Goal: Task Accomplishment & Management: Manage account settings

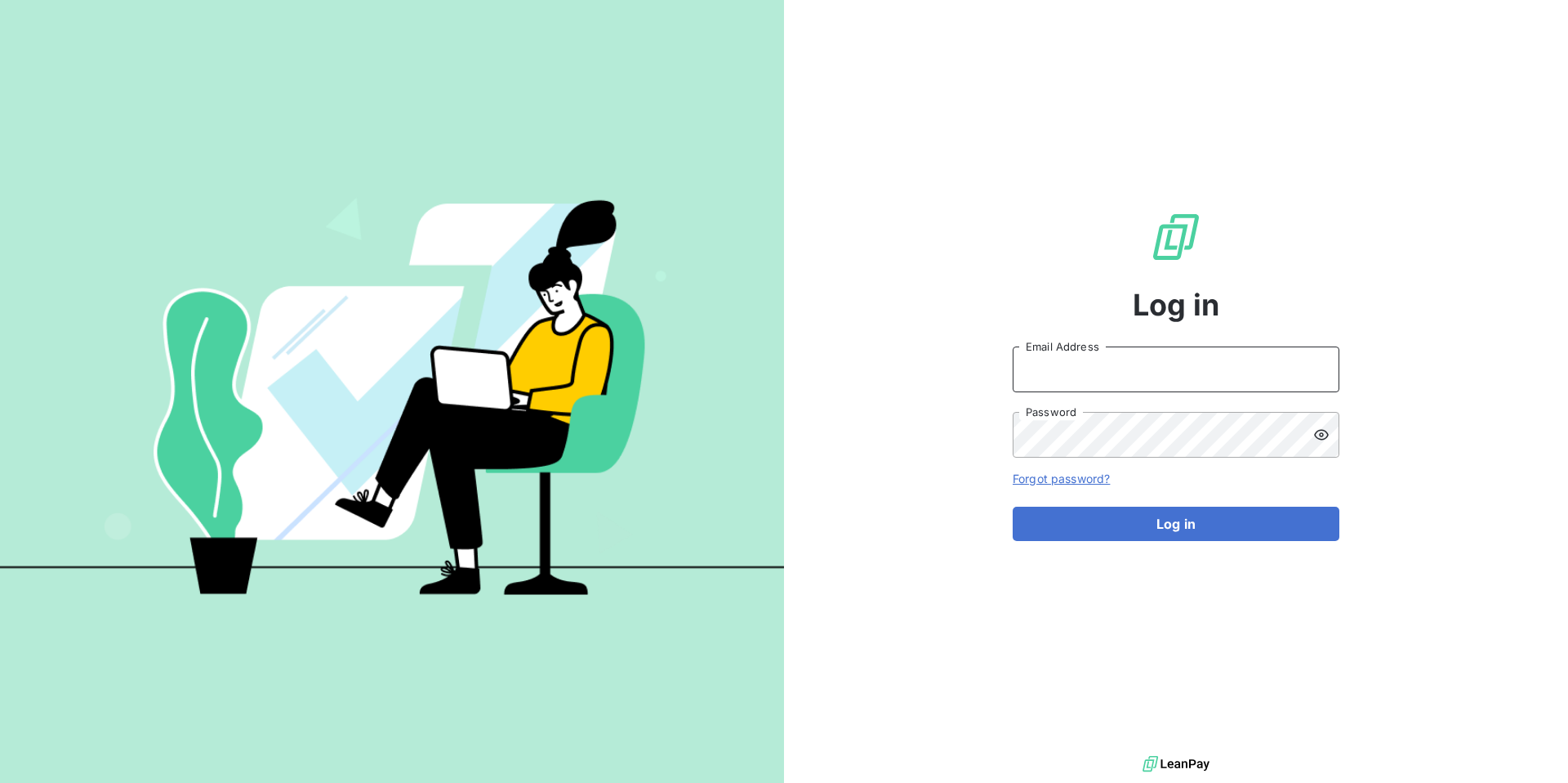
click at [1034, 363] on input "Email Address" at bounding box center [1176, 369] width 326 height 46
type input "admin@sollase"
click at [1013, 507] on button "Log in" at bounding box center [1176, 524] width 326 height 35
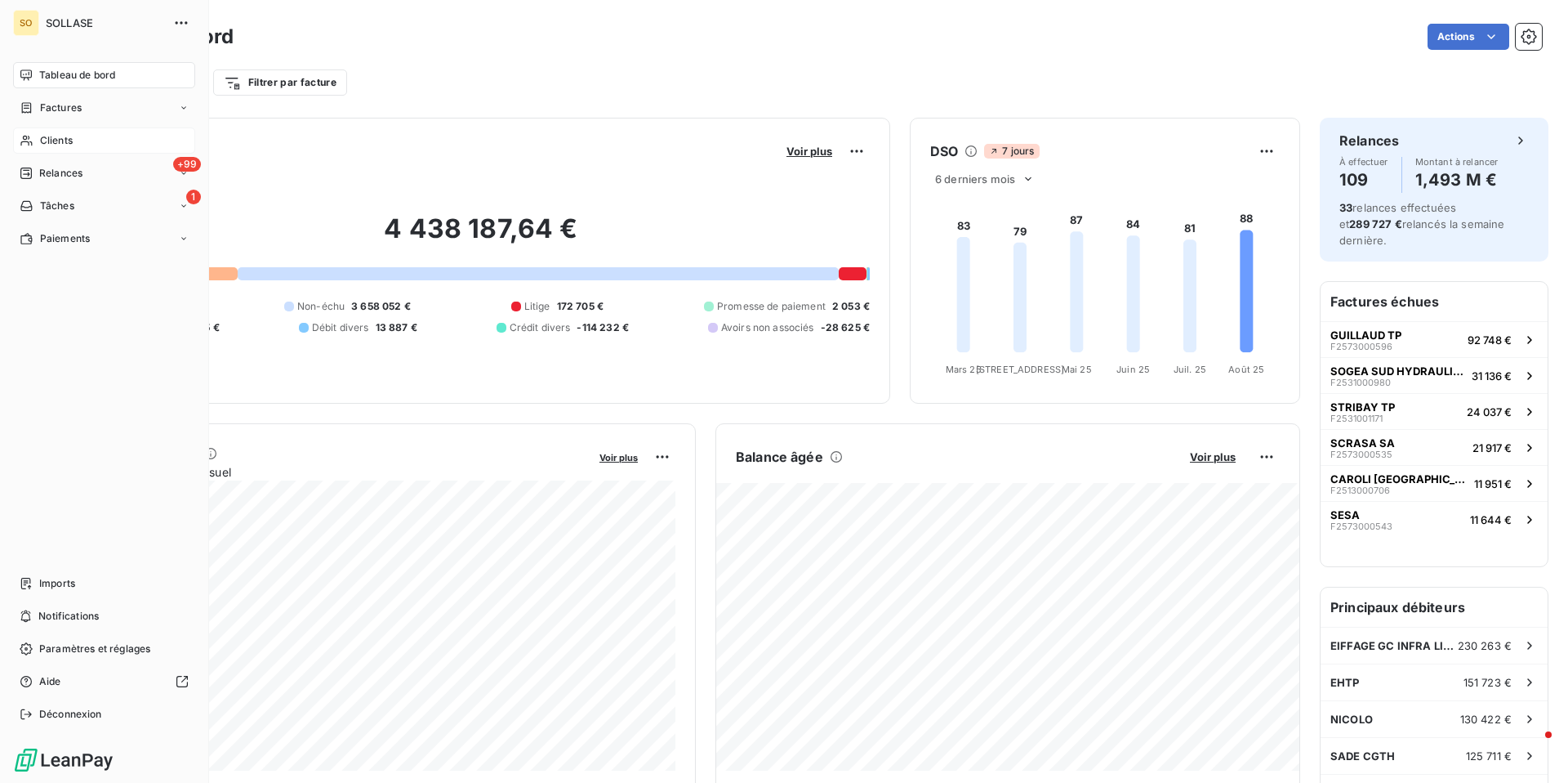
click at [37, 138] on div "Clients" at bounding box center [104, 141] width 182 height 26
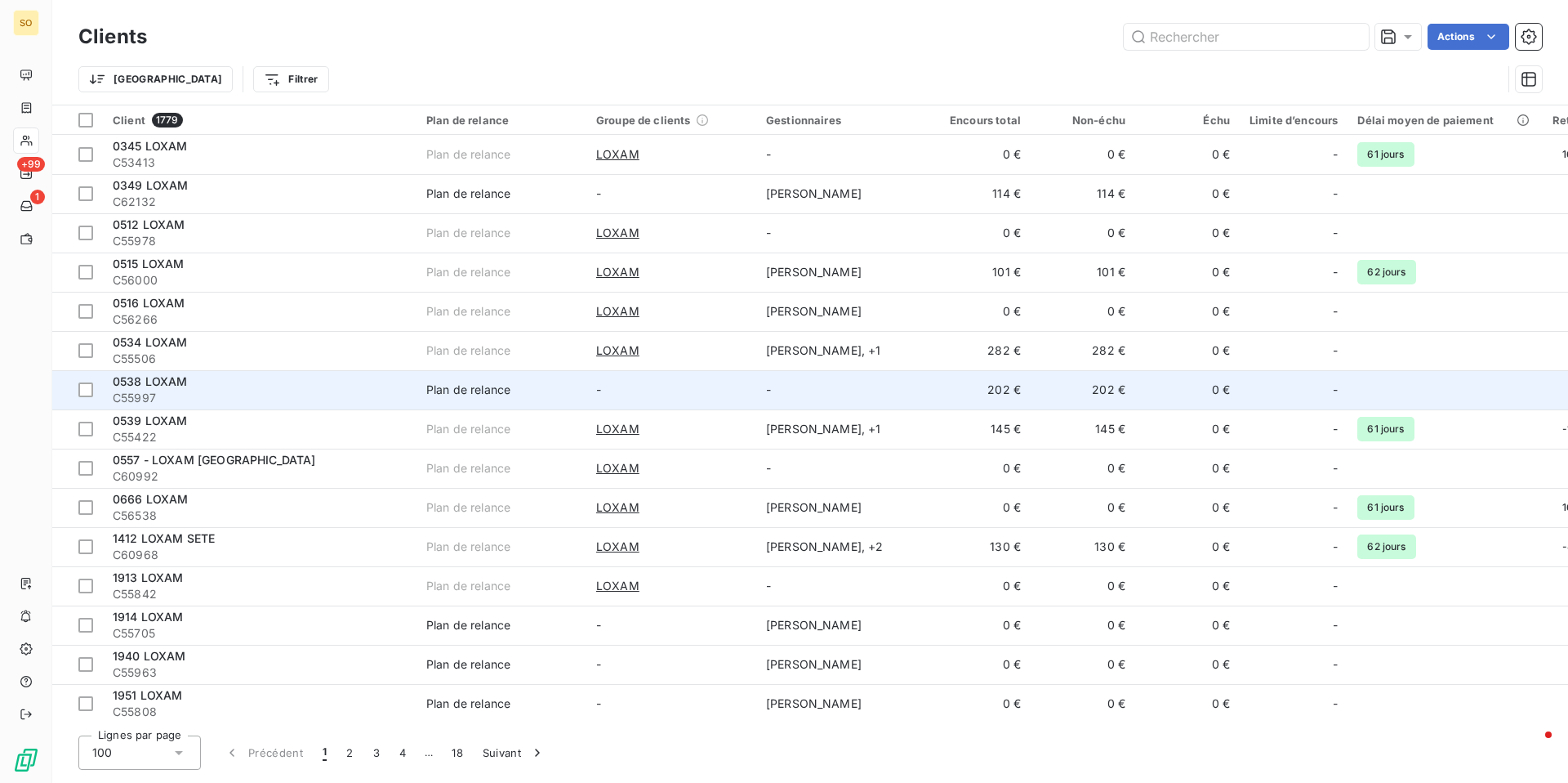
click at [692, 388] on td "-" at bounding box center [672, 390] width 170 height 40
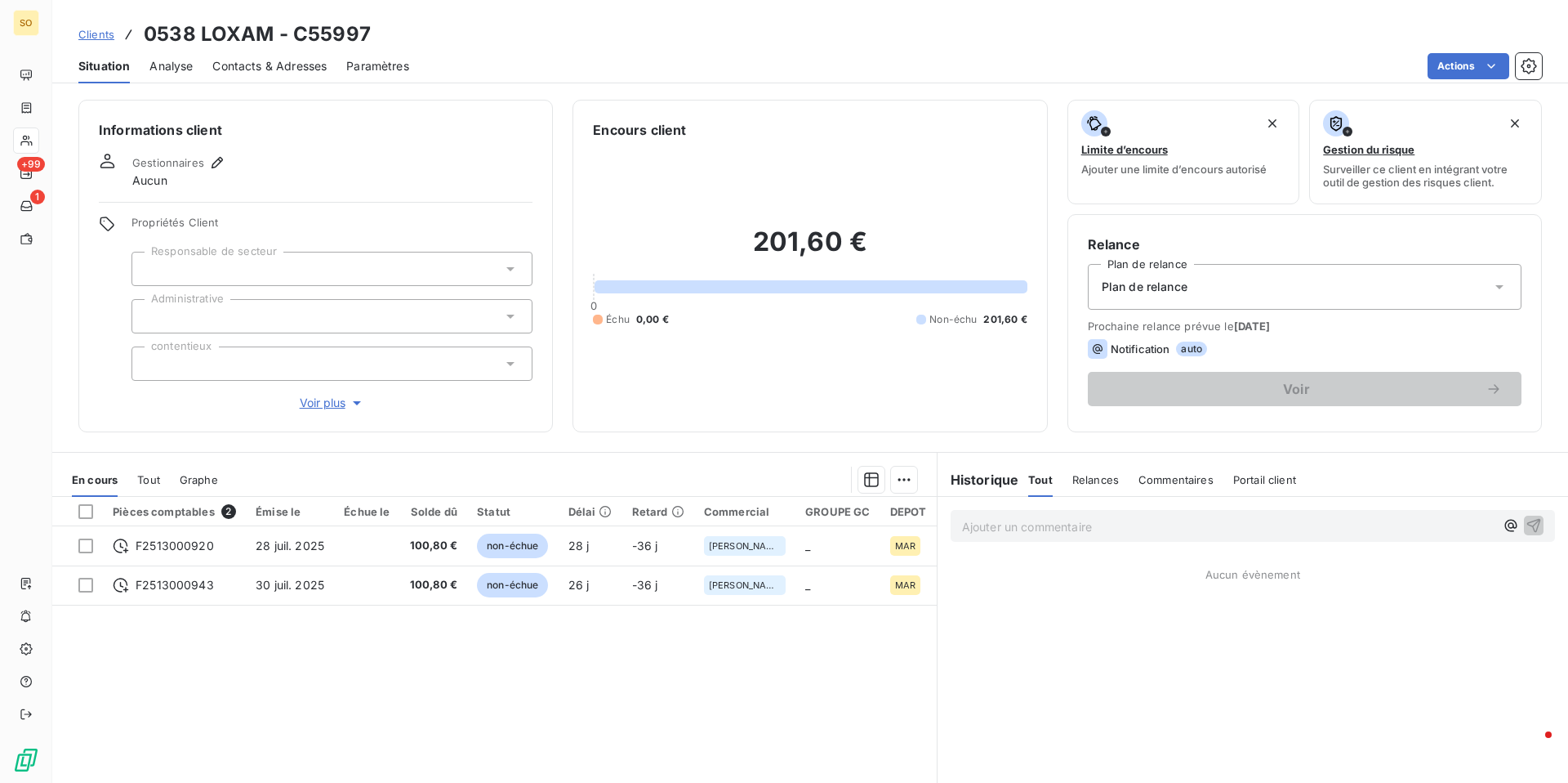
click at [101, 36] on span "Clients" at bounding box center [96, 34] width 36 height 13
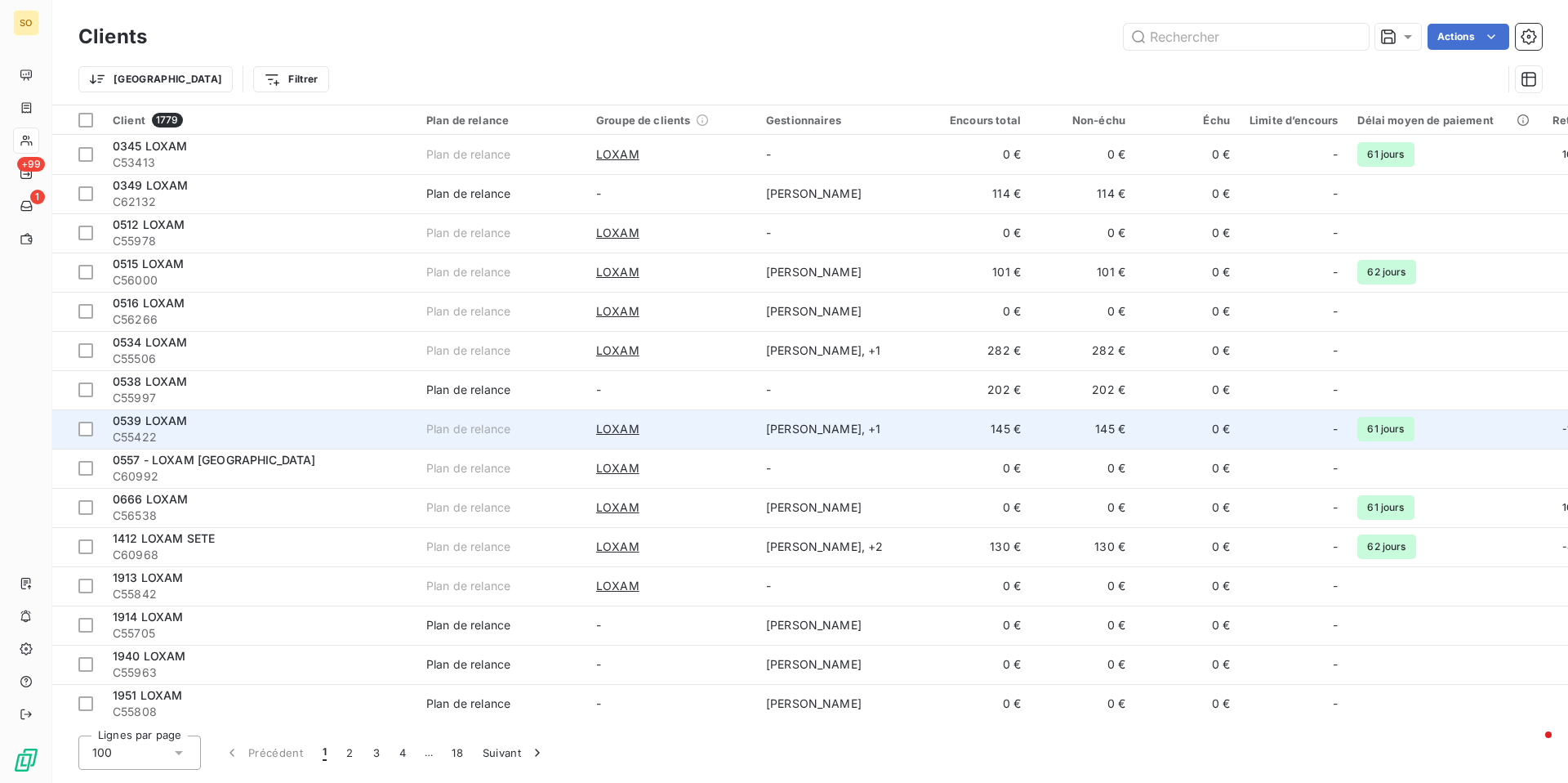
scroll to position [69, 0]
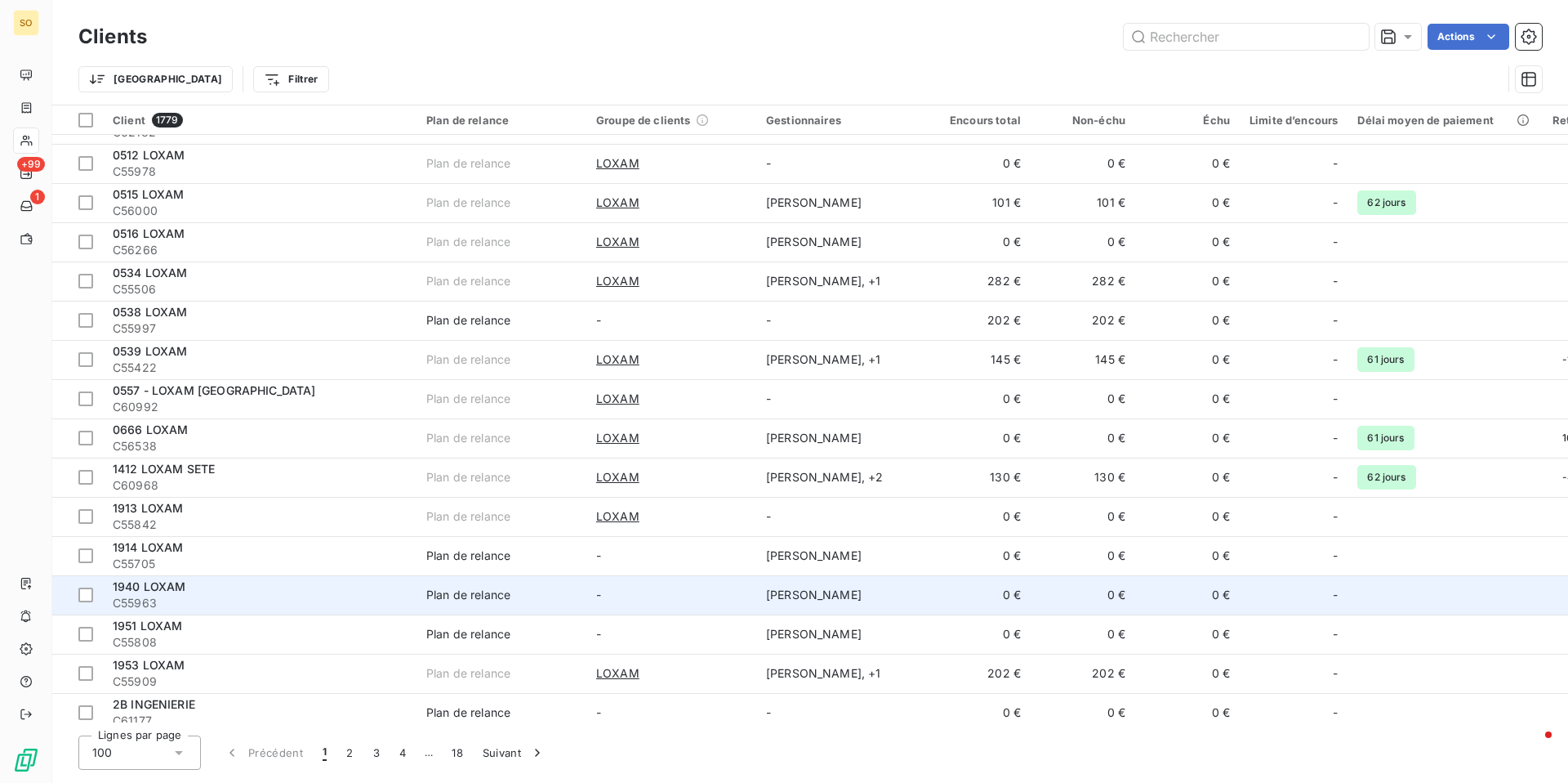
click at [695, 580] on td "-" at bounding box center [672, 595] width 170 height 40
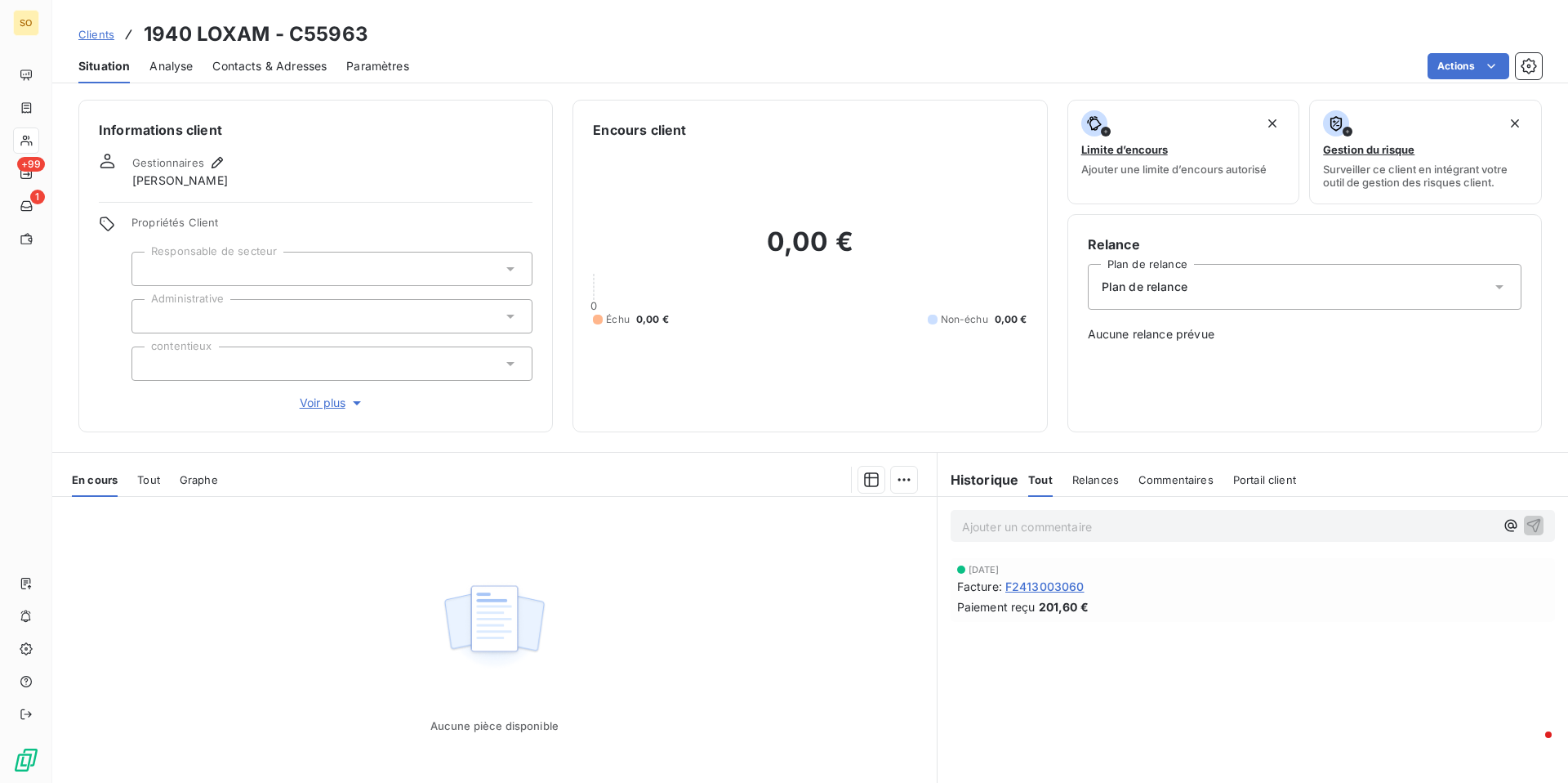
click at [101, 29] on span "Clients" at bounding box center [96, 34] width 36 height 13
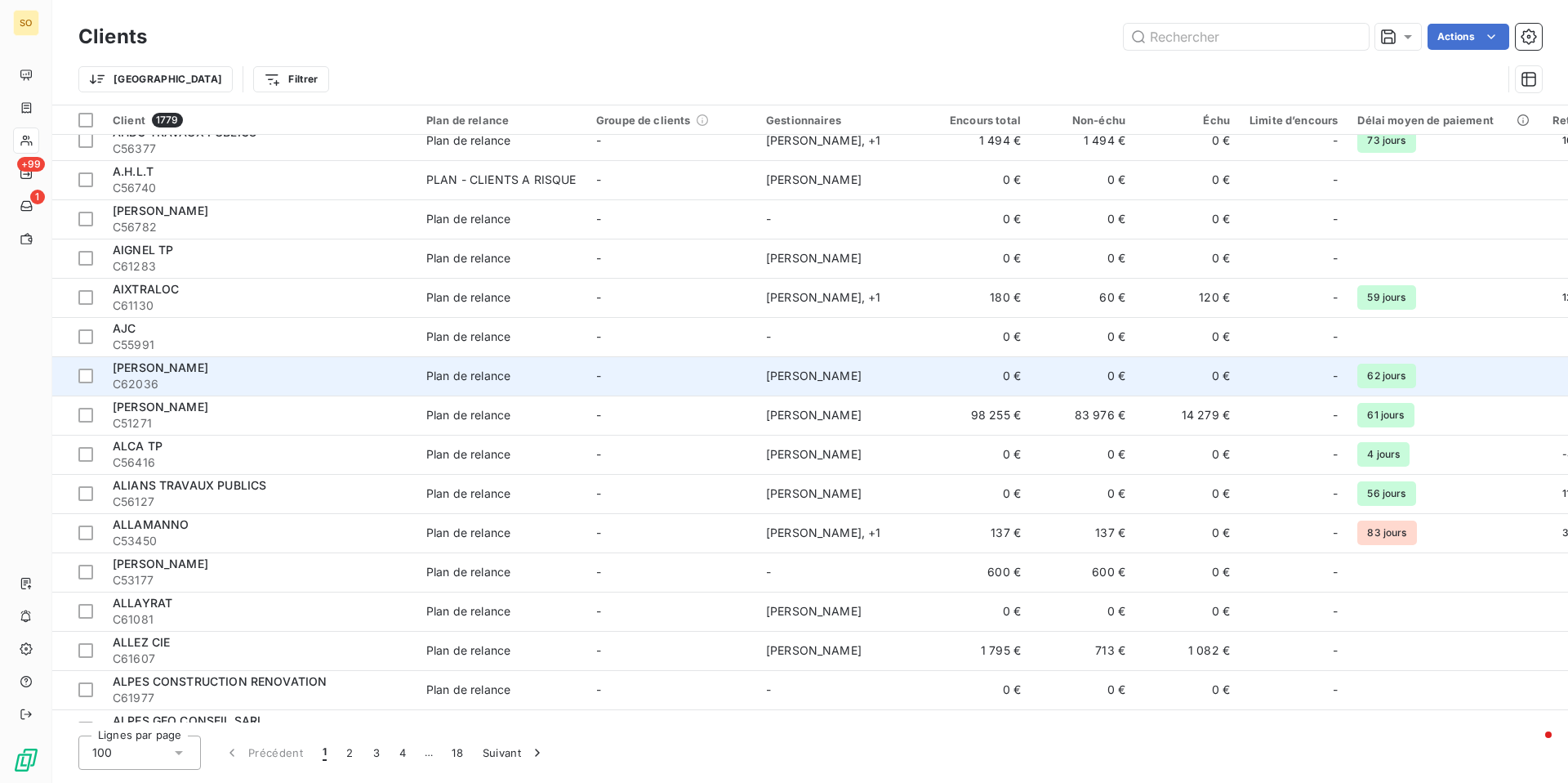
scroll to position [1899, 0]
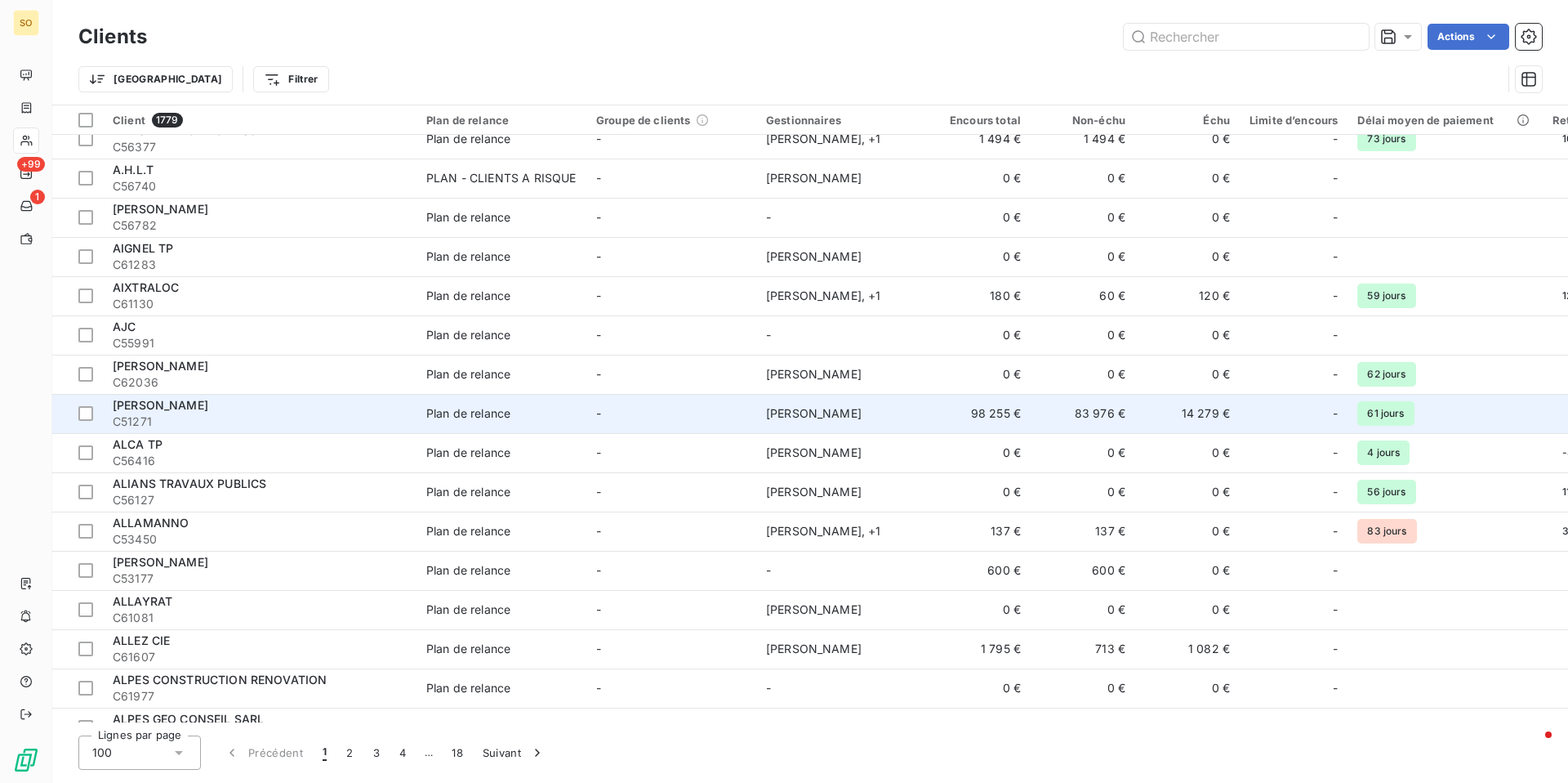
click at [867, 411] on td "[PERSON_NAME]" at bounding box center [841, 414] width 170 height 40
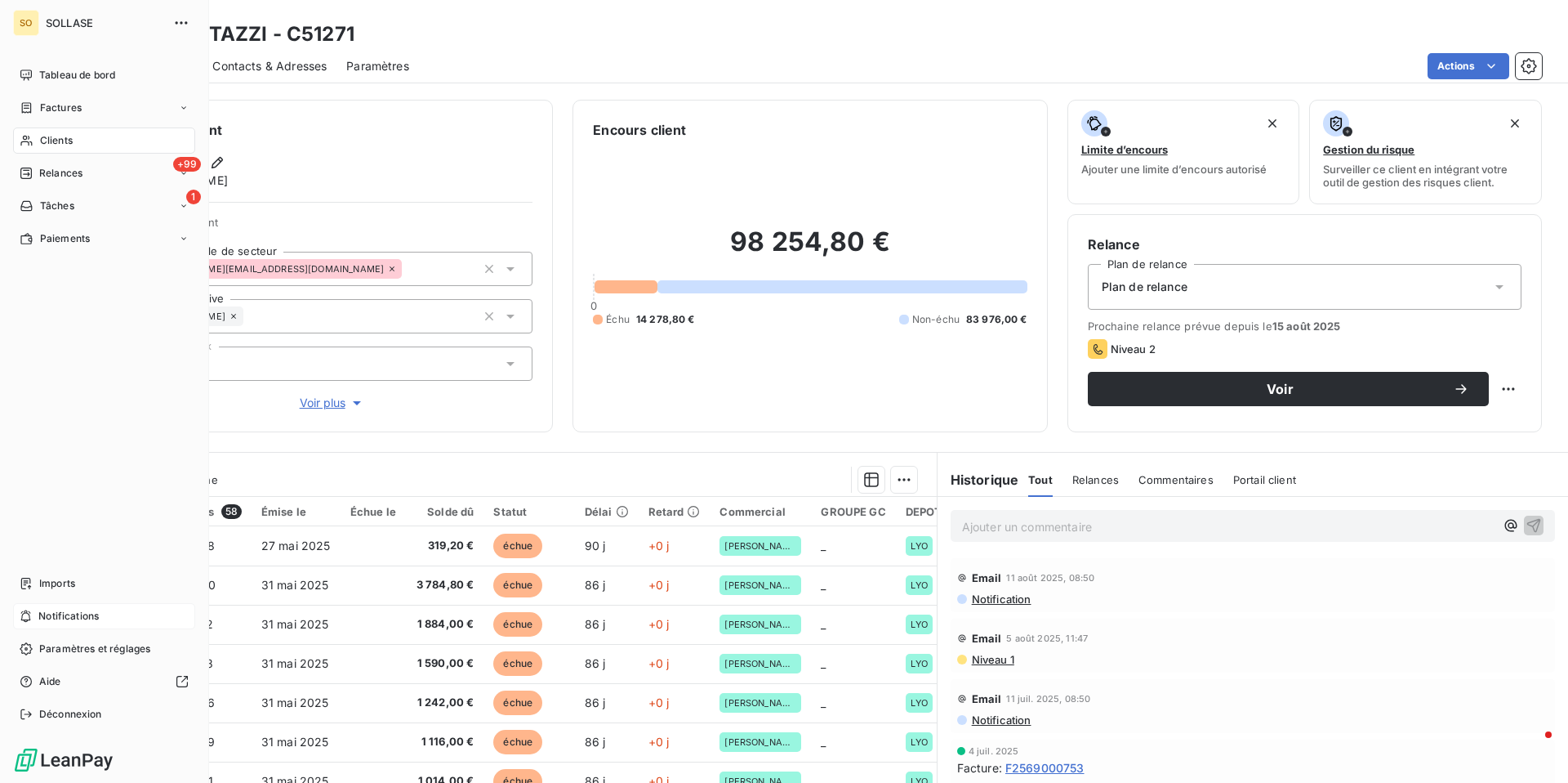
click at [37, 613] on div "Notifications" at bounding box center [104, 616] width 182 height 26
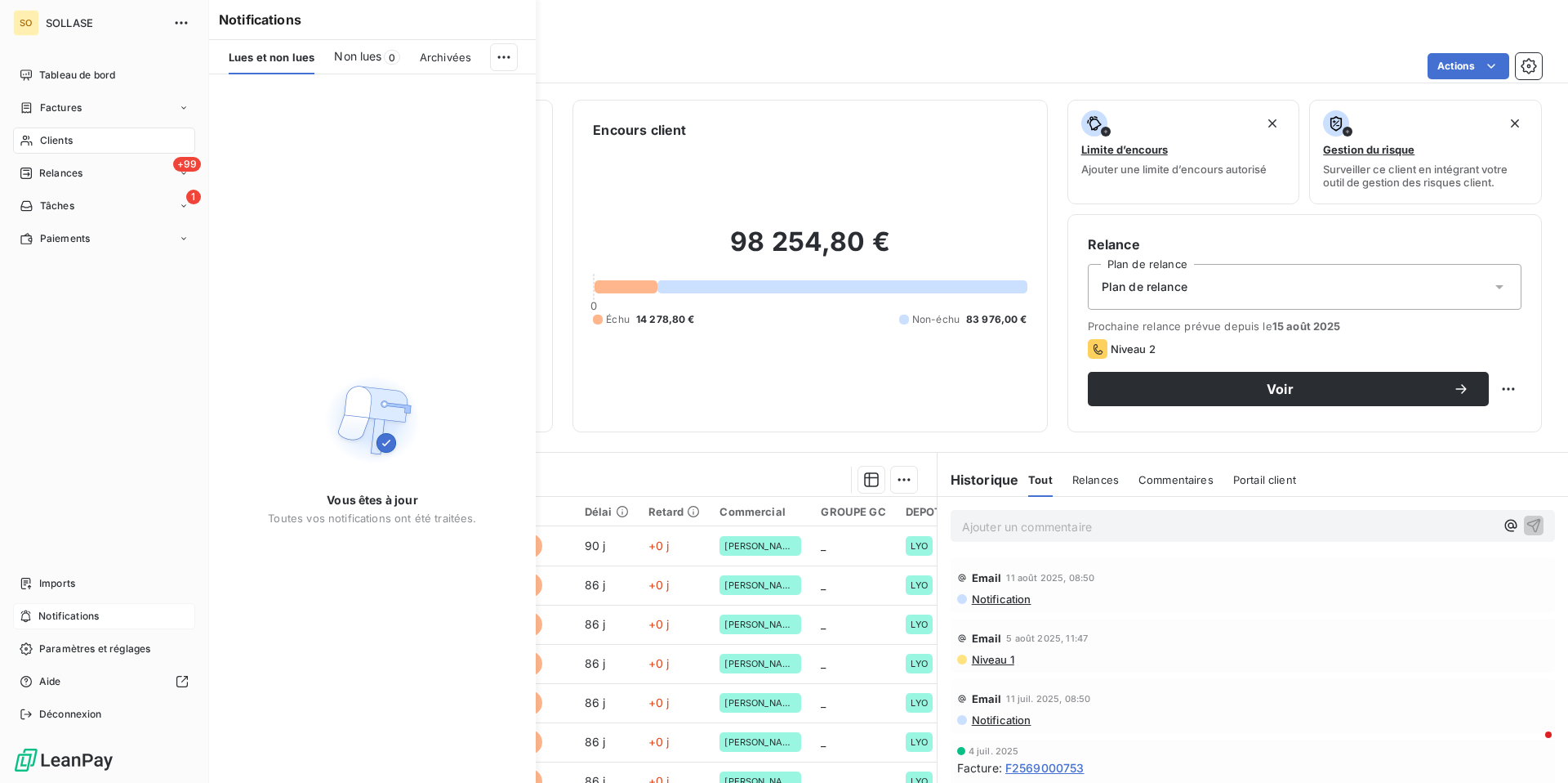
click at [40, 614] on span "Notifications" at bounding box center [68, 616] width 60 height 15
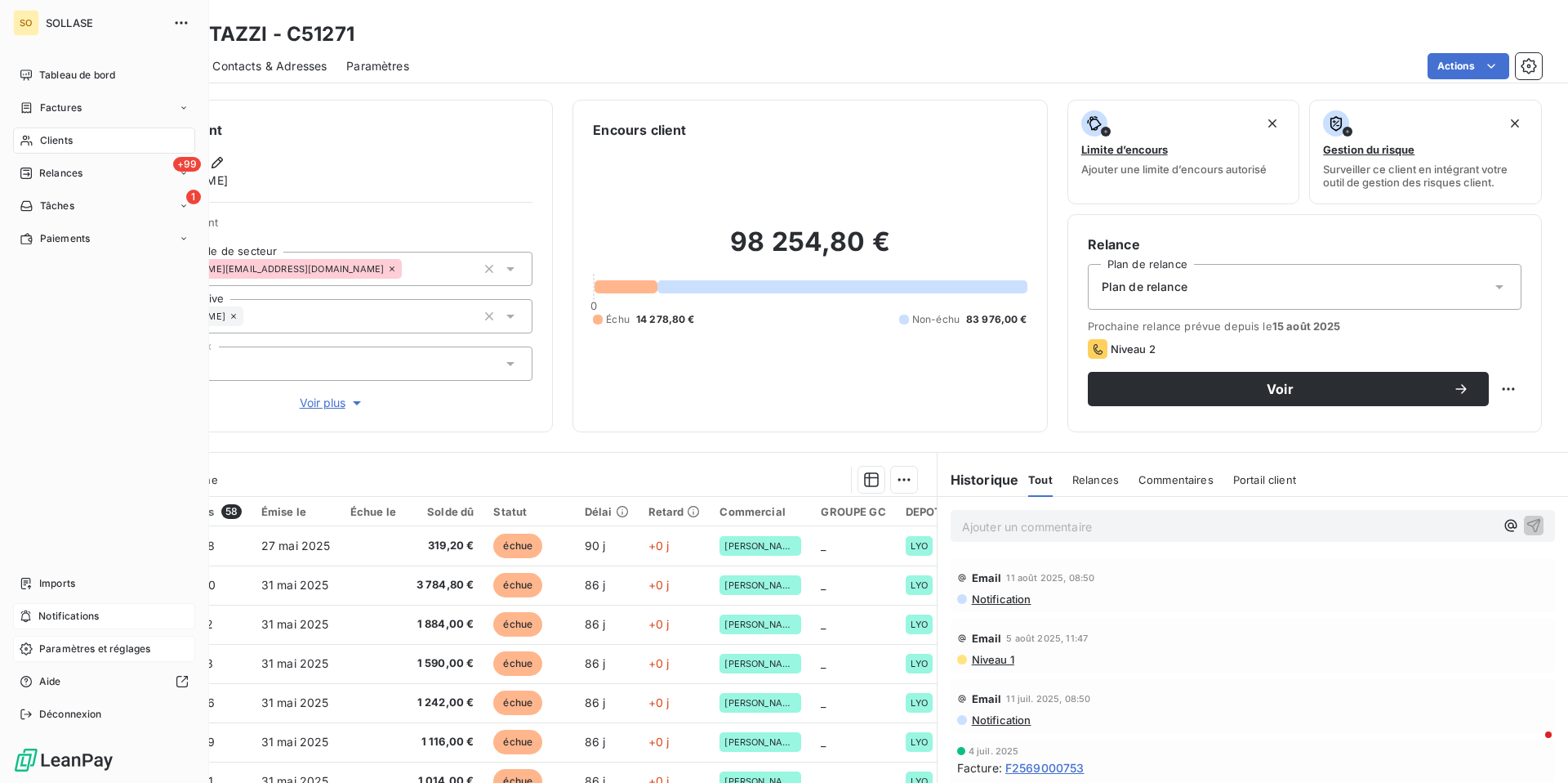
click at [35, 648] on div "Paramètres et réglages" at bounding box center [104, 648] width 182 height 26
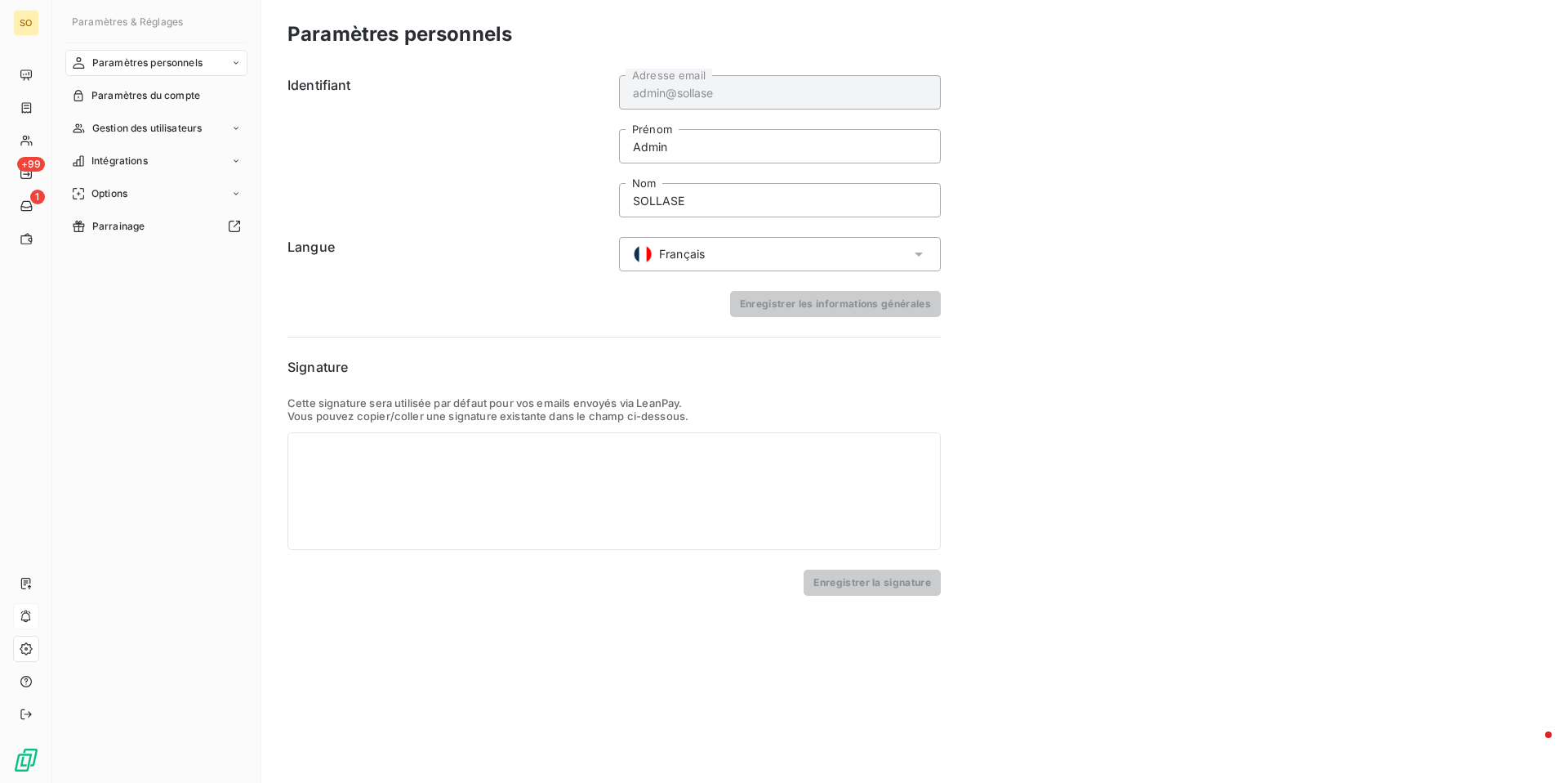
click at [141, 68] on span "Paramètres personnels" at bounding box center [146, 62] width 110 height 15
click at [185, 128] on span "Centre de notifications" at bounding box center [144, 128] width 107 height 15
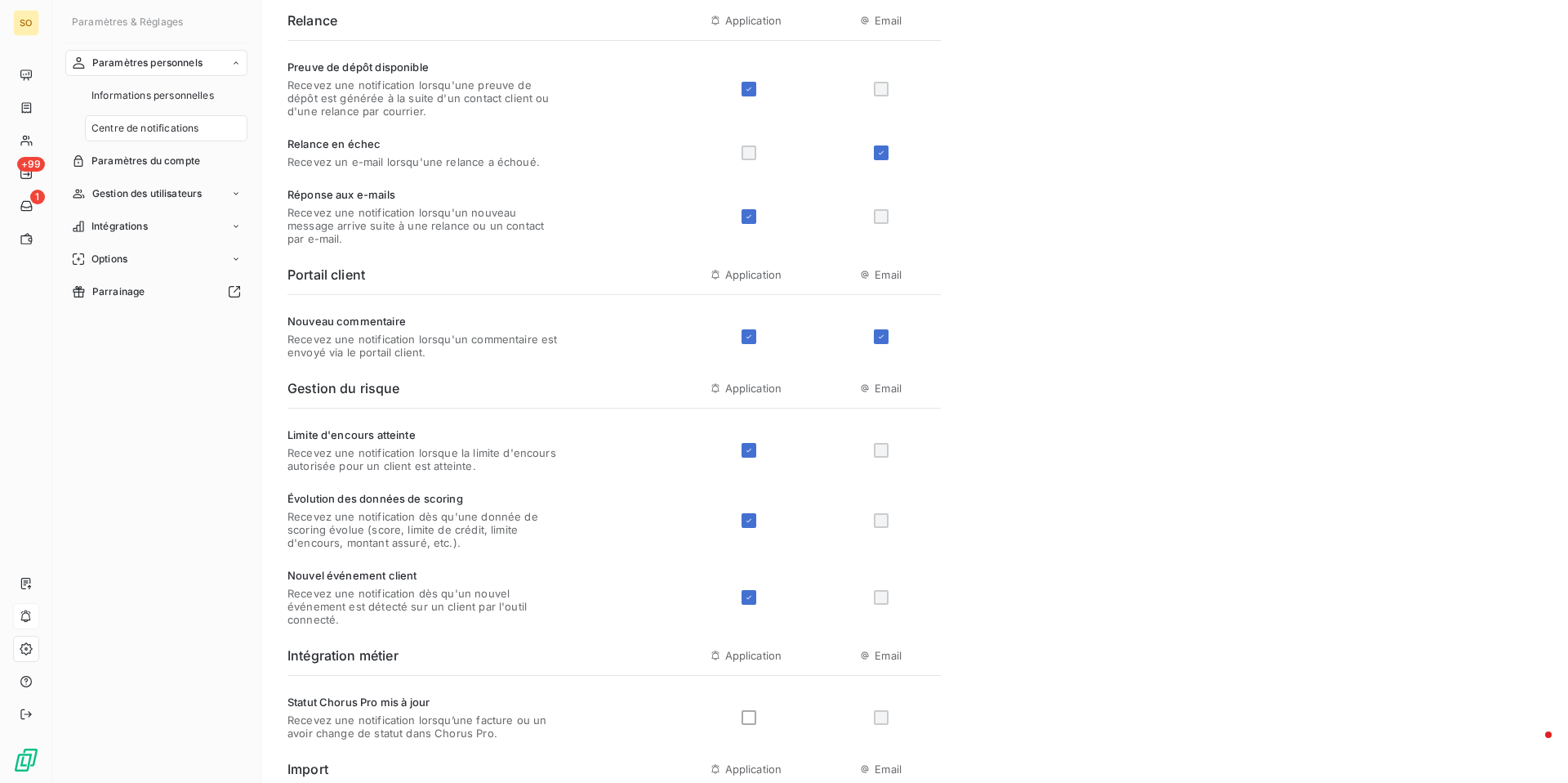
scroll to position [447, 0]
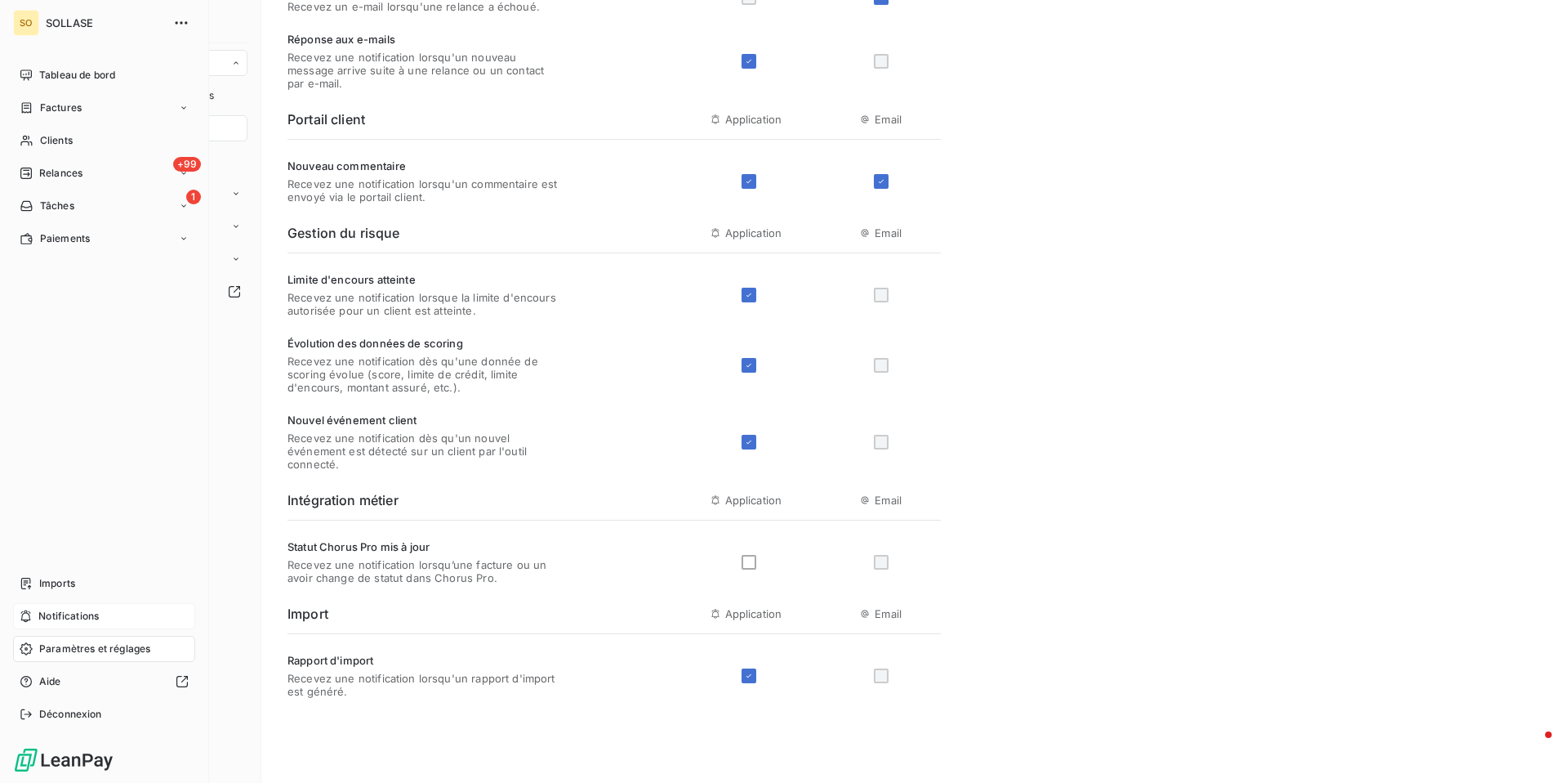
click at [78, 642] on span "Paramètres et réglages" at bounding box center [95, 648] width 111 height 15
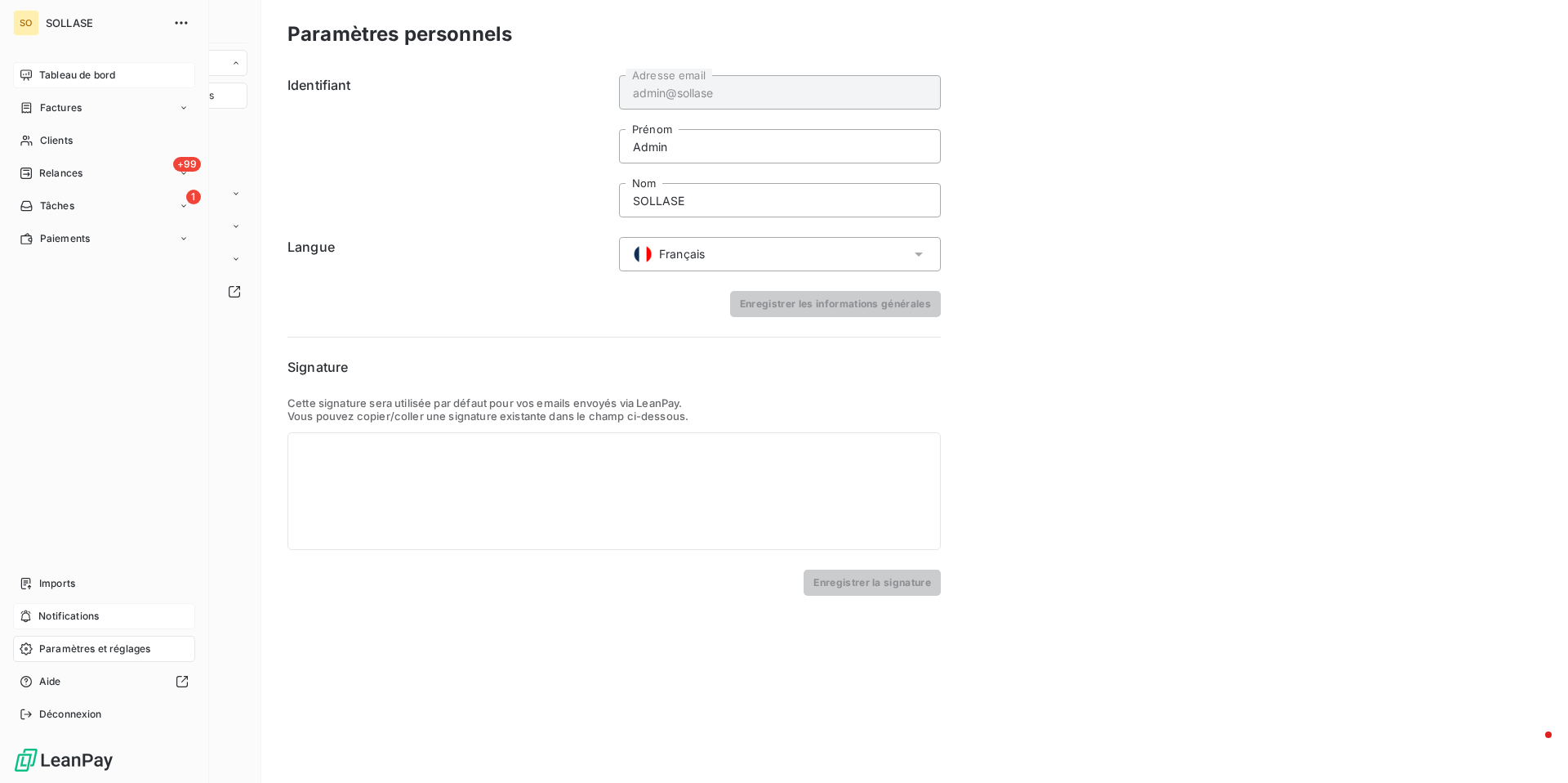
click at [63, 78] on span "Tableau de bord" at bounding box center [77, 75] width 76 height 15
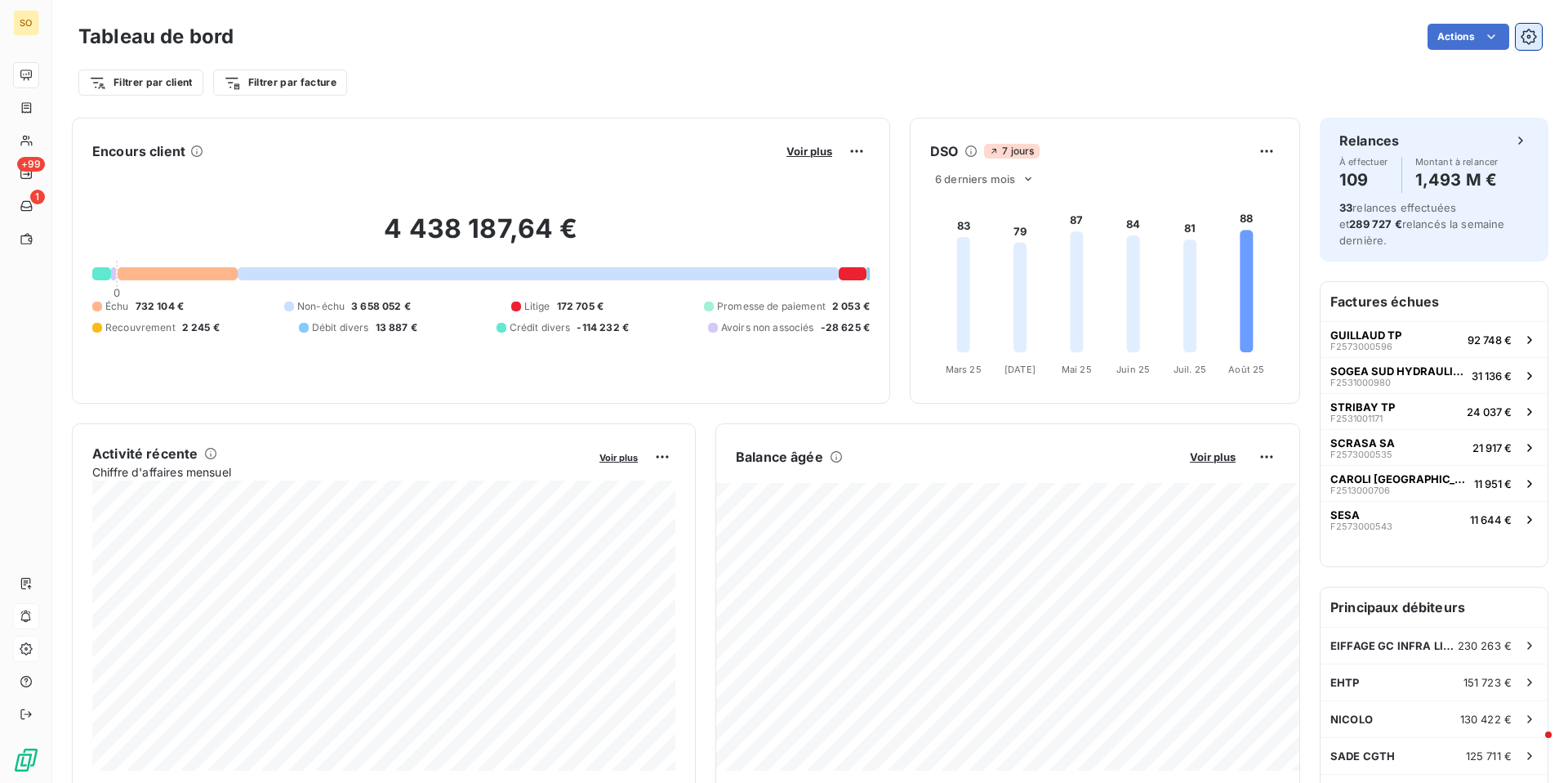
click at [1530, 32] on icon "button" at bounding box center [1528, 37] width 17 height 17
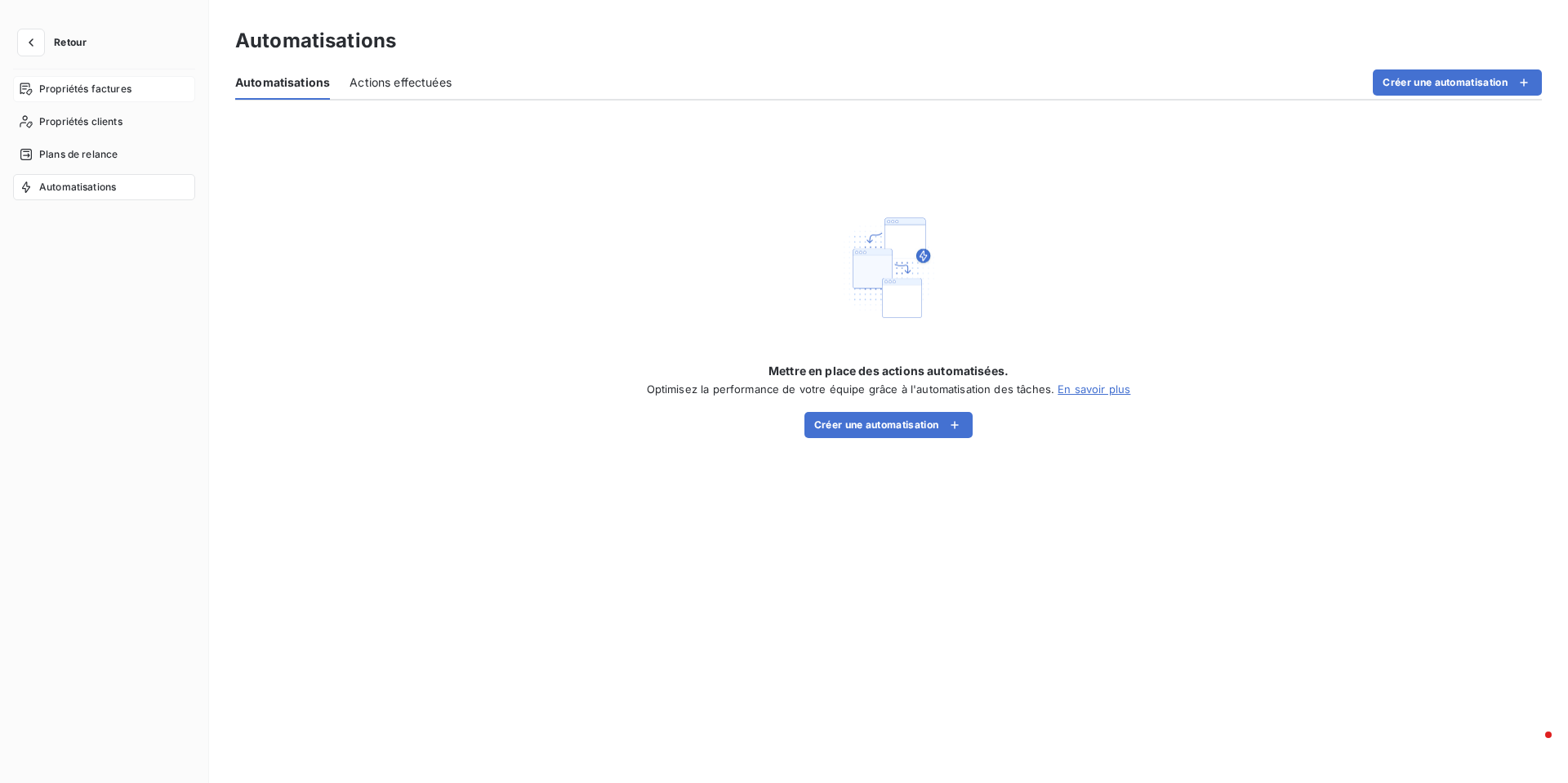
click at [77, 78] on div "Propriétés factures" at bounding box center [104, 89] width 182 height 26
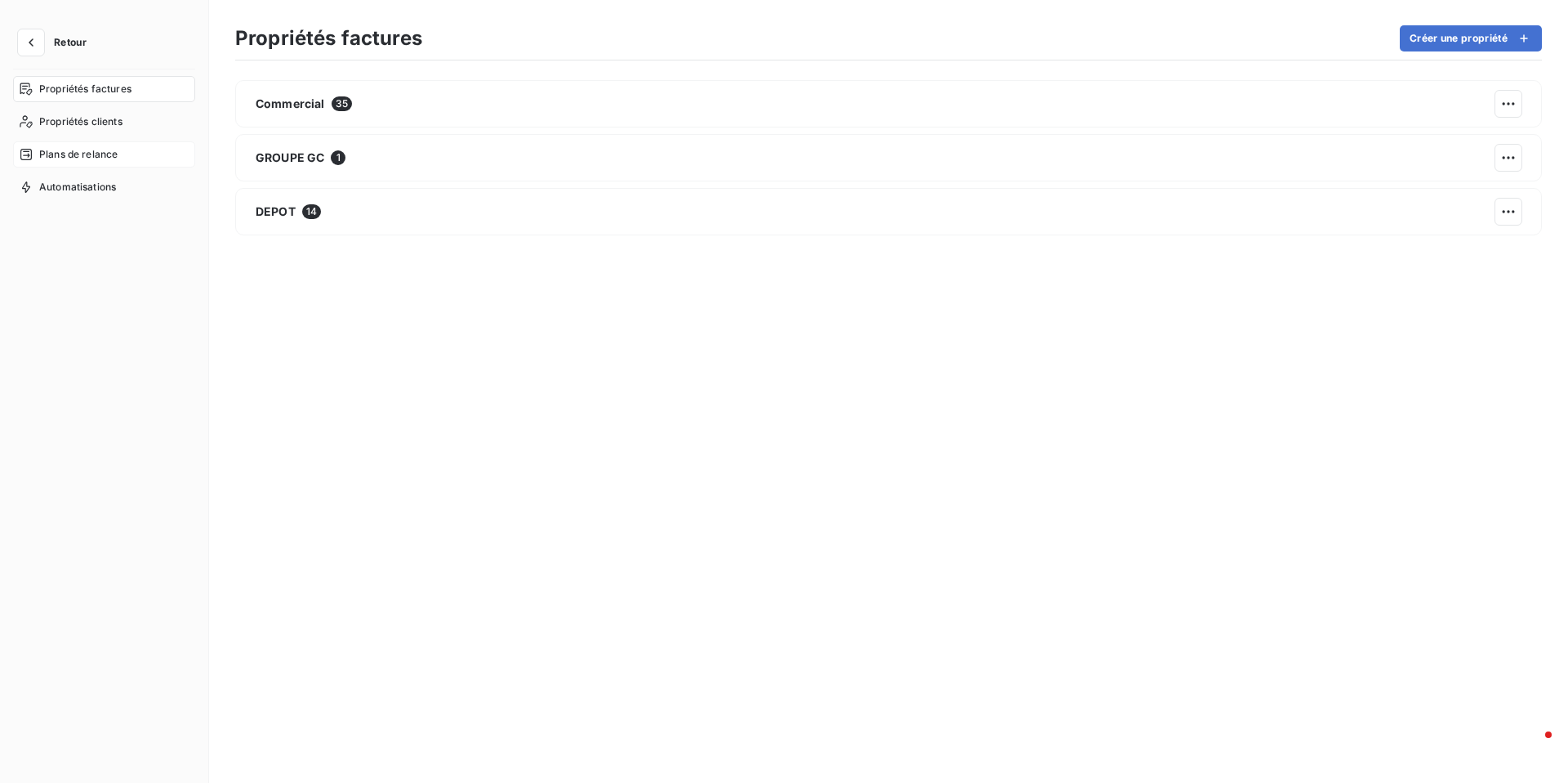
click at [77, 157] on span "Plans de relance" at bounding box center [78, 154] width 78 height 15
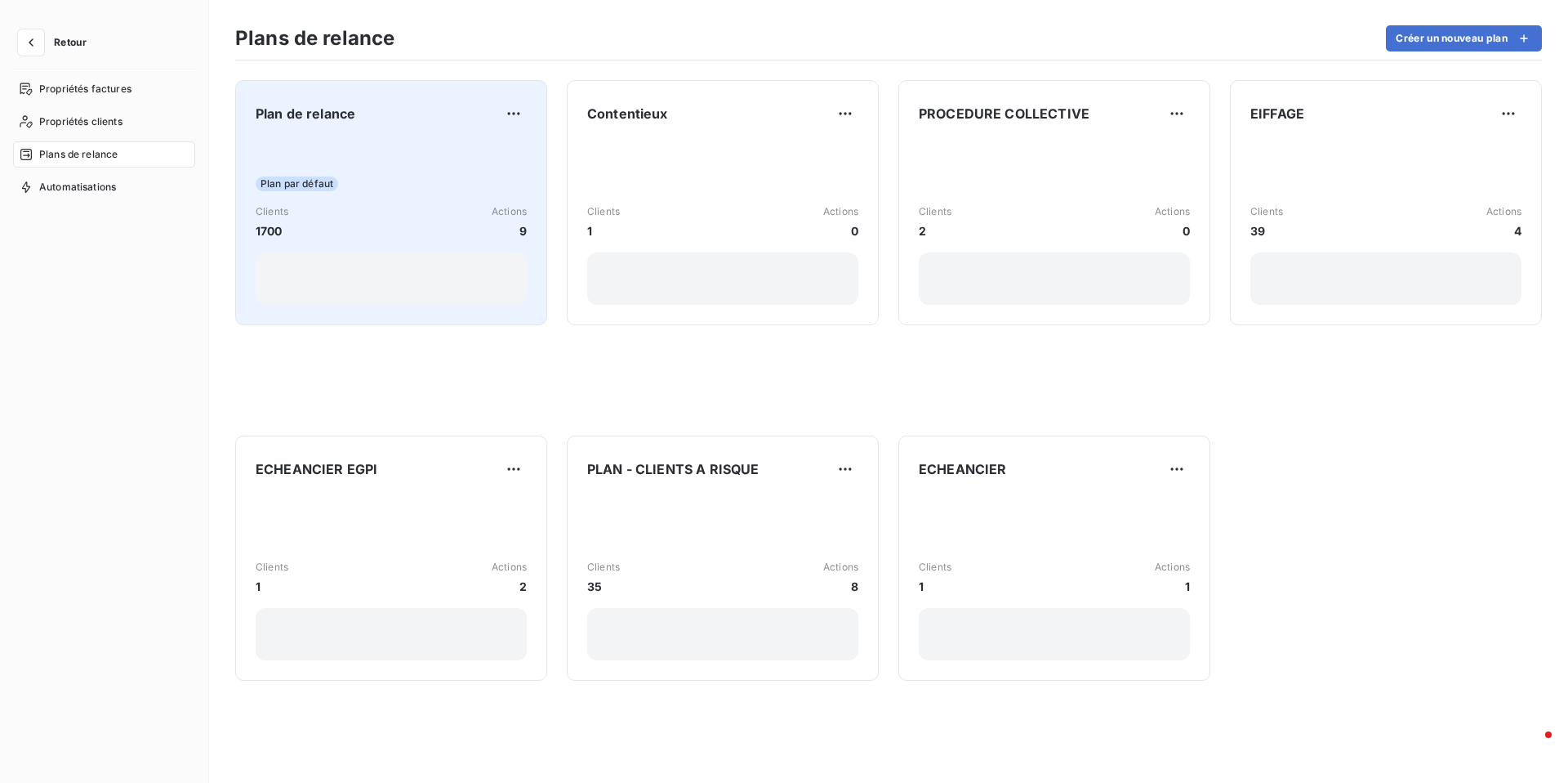
click at [416, 147] on div "Plan par défaut Clients 1700 Actions 9" at bounding box center [391, 222] width 271 height 165
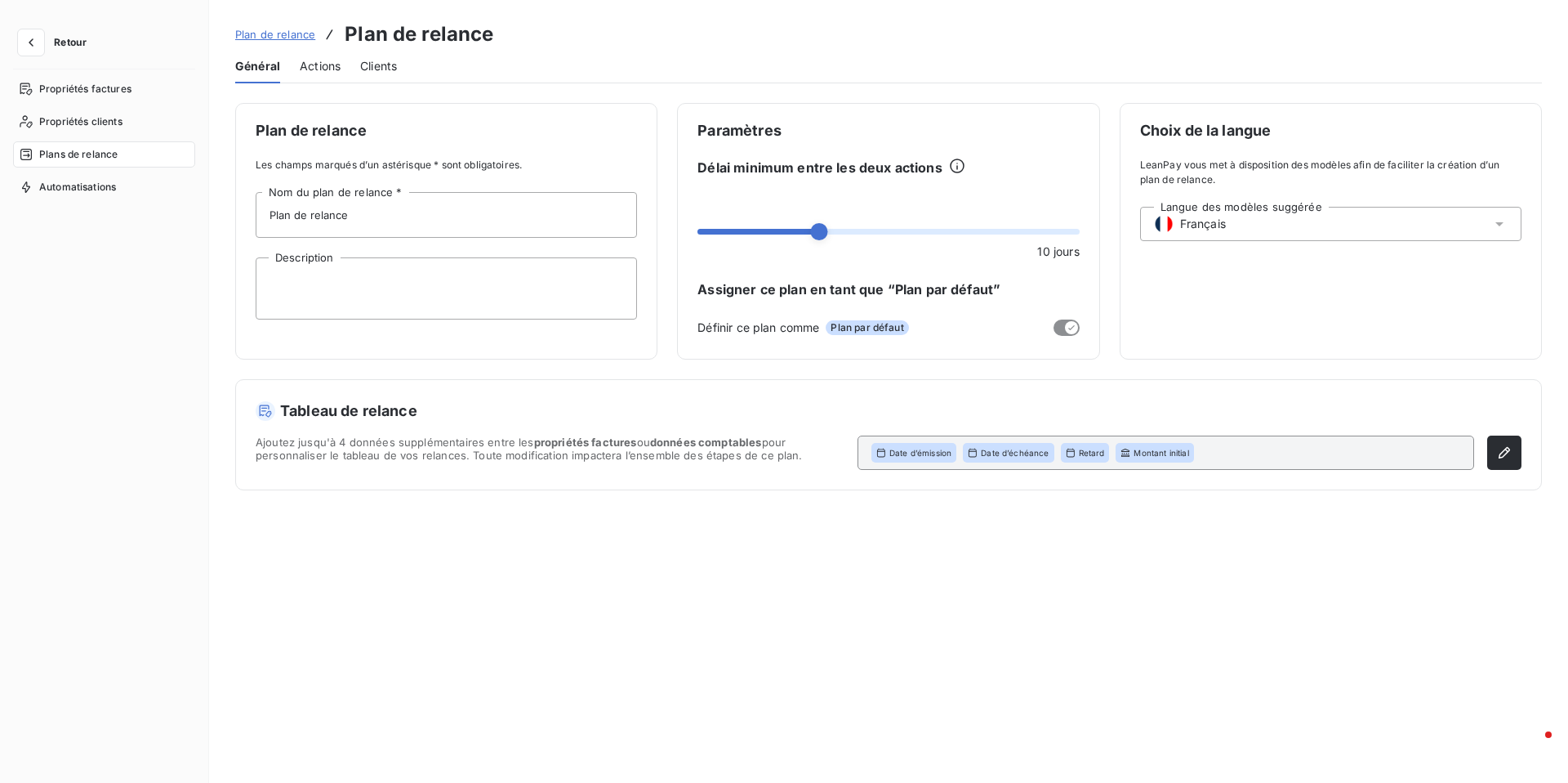
click at [307, 71] on span "Actions" at bounding box center [320, 66] width 41 height 17
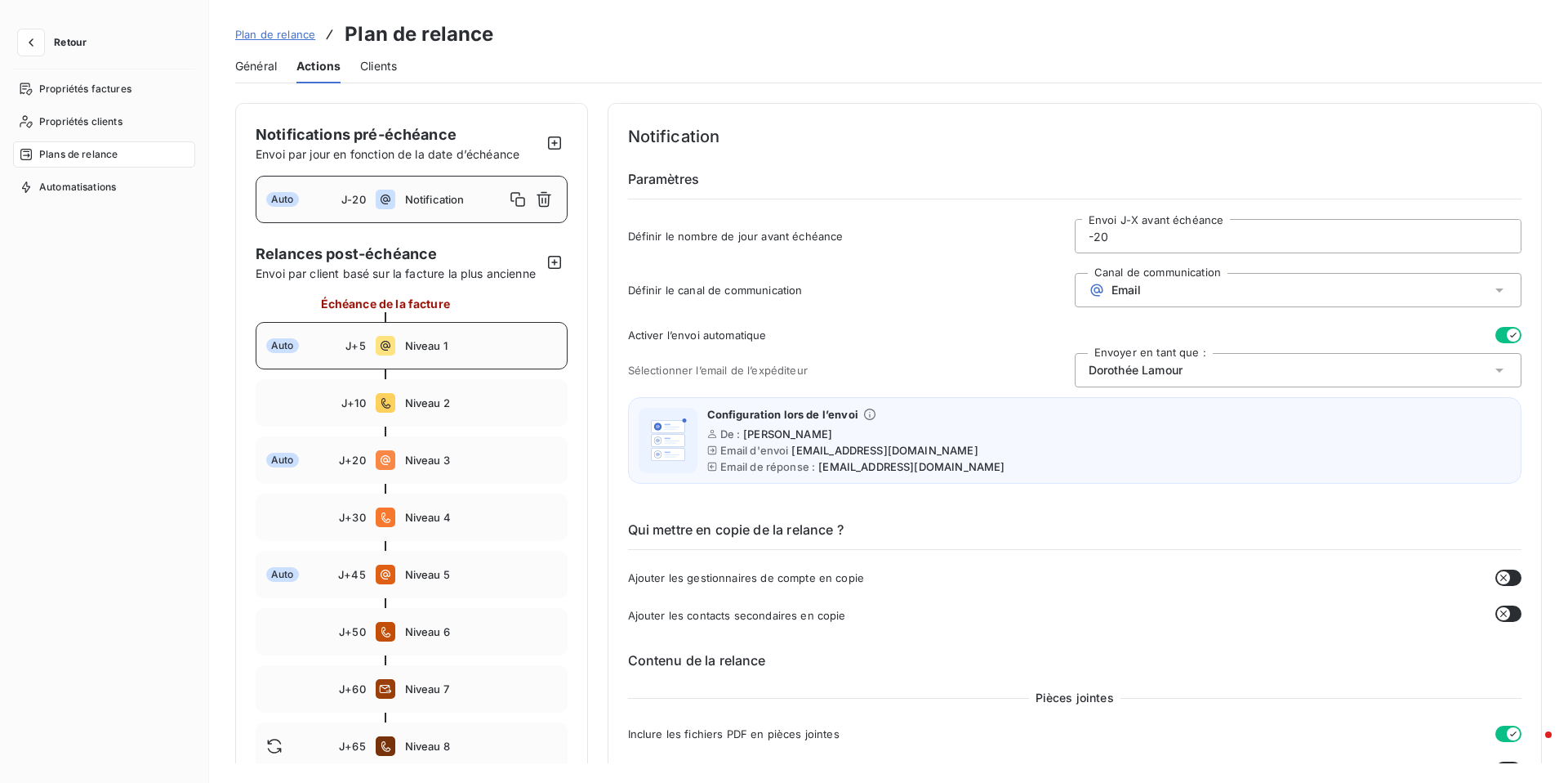
click at [467, 344] on span "Niveau 1" at bounding box center [481, 345] width 152 height 13
type input "5"
click at [1135, 285] on span "Email" at bounding box center [1127, 289] width 31 height 13
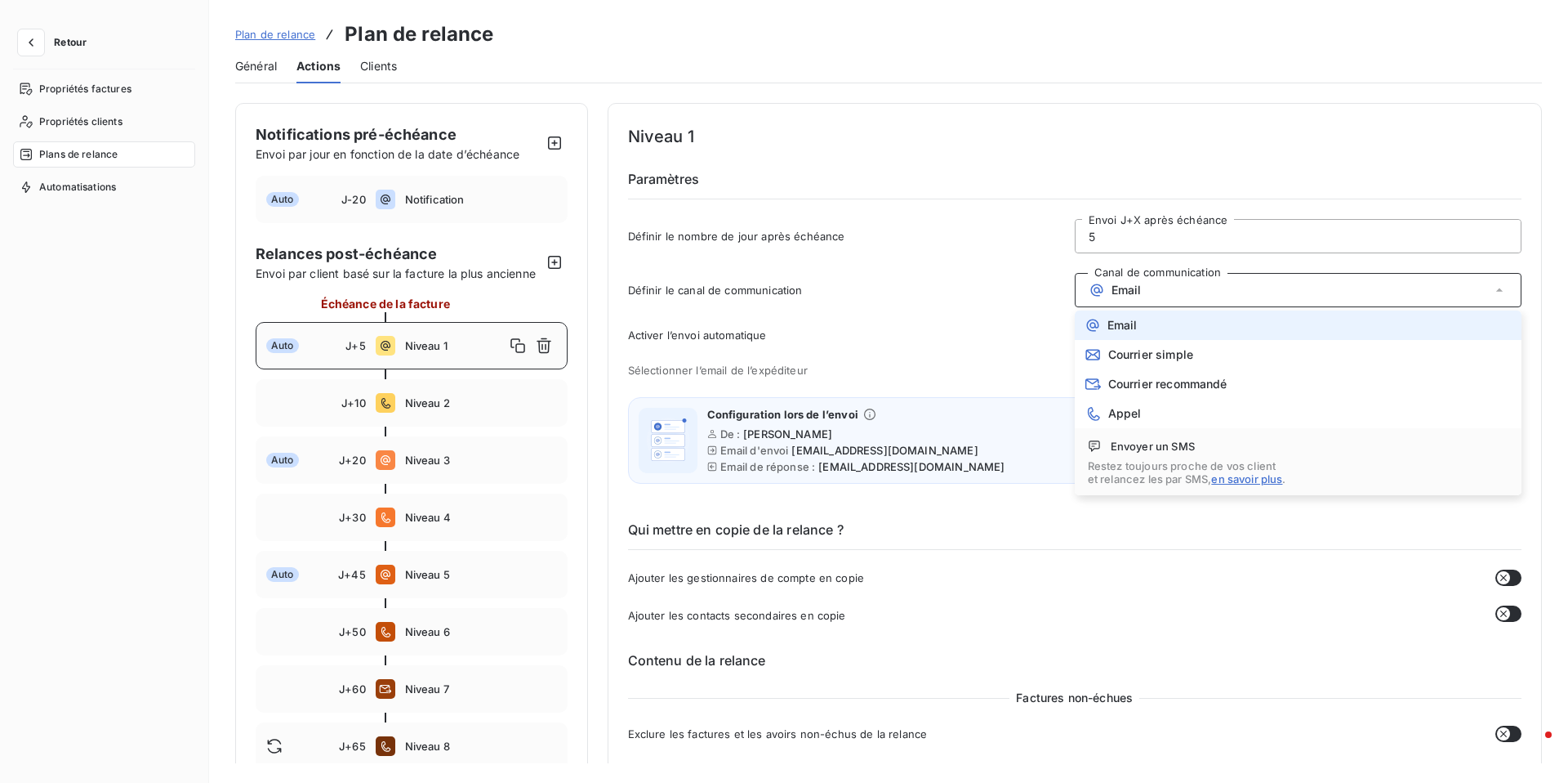
click at [1135, 285] on span "Email" at bounding box center [1127, 289] width 31 height 13
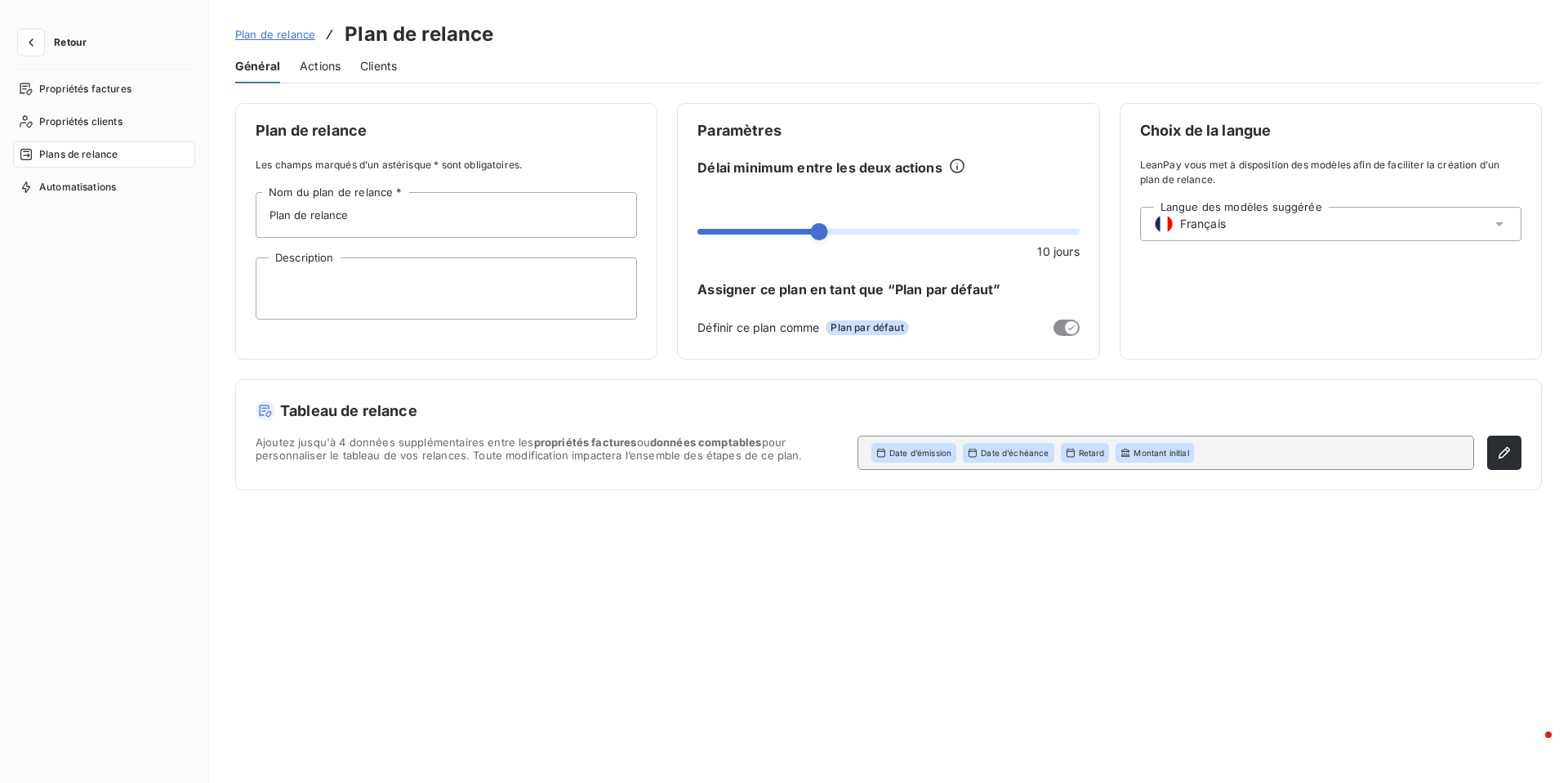
click at [319, 67] on span "Actions" at bounding box center [320, 66] width 41 height 17
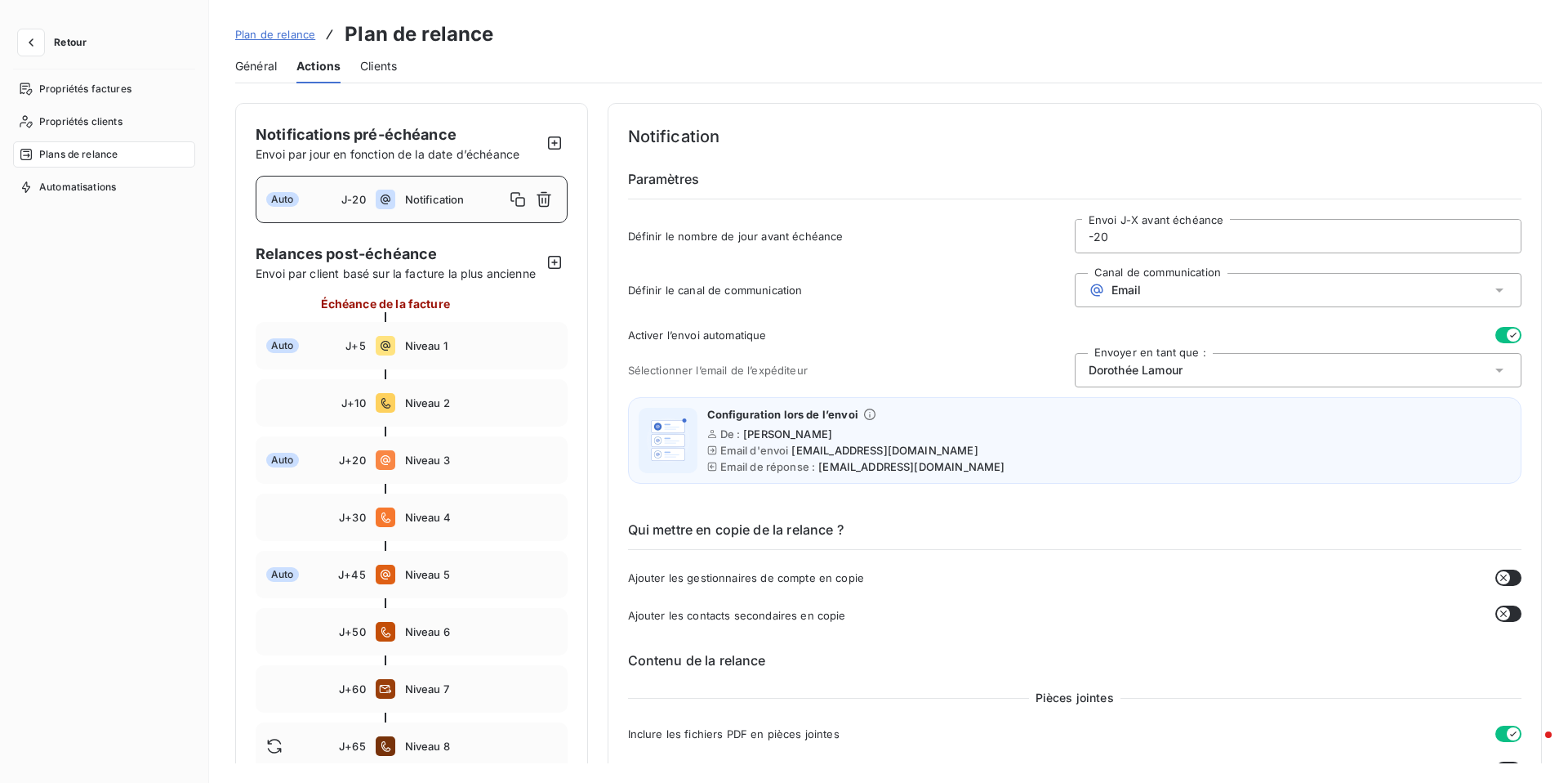
click at [406, 372] on div at bounding box center [411, 374] width 312 height 10
click at [421, 358] on div "Auto J+5 Niveau 1" at bounding box center [411, 345] width 312 height 48
type input "5"
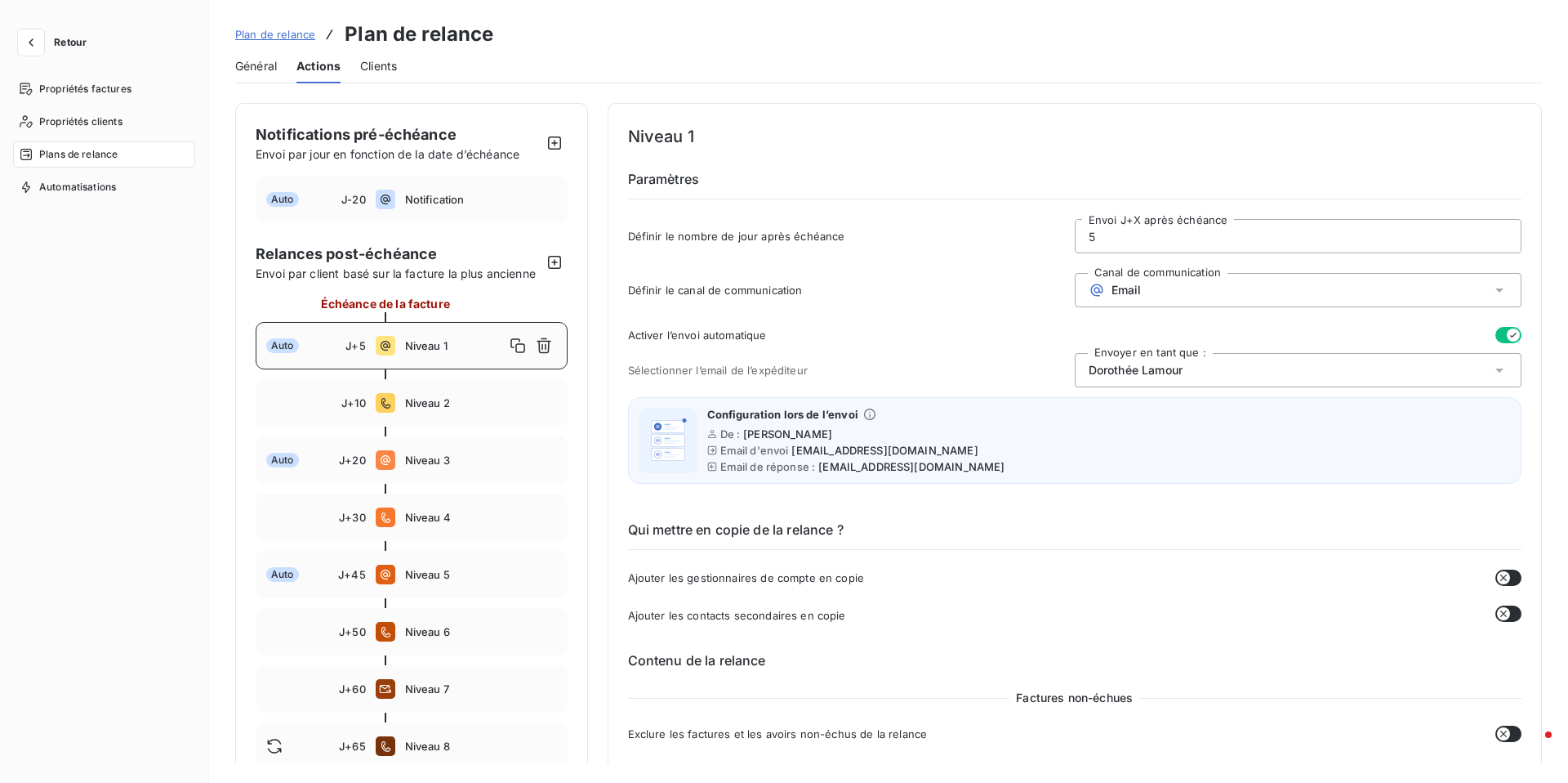
click at [1157, 283] on div "Email" at bounding box center [1298, 290] width 447 height 35
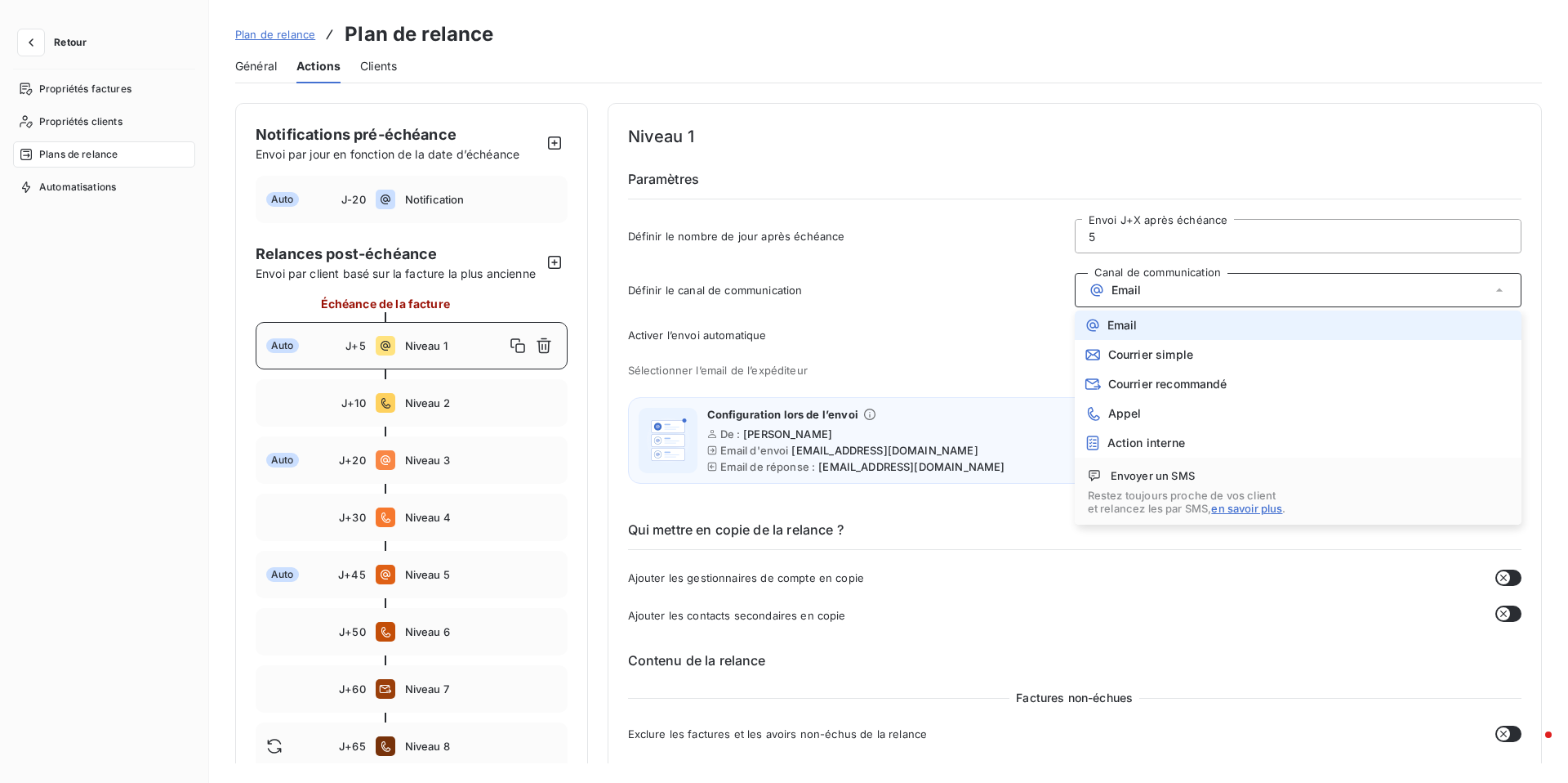
click at [1157, 283] on div "Email" at bounding box center [1298, 290] width 447 height 35
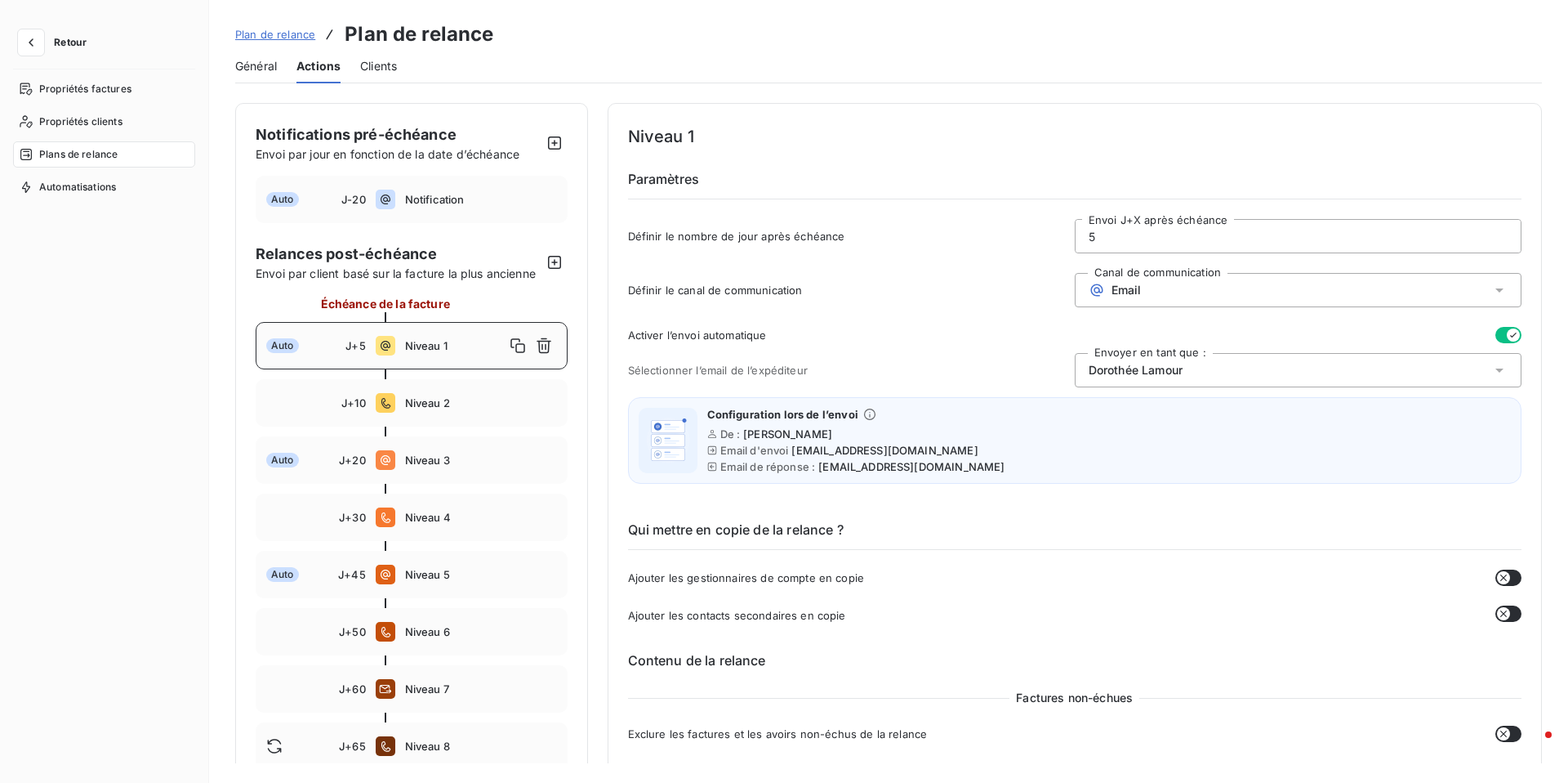
click at [31, 55] on div "Retour" at bounding box center [104, 49] width 182 height 40
click at [32, 35] on icon "button" at bounding box center [31, 43] width 17 height 17
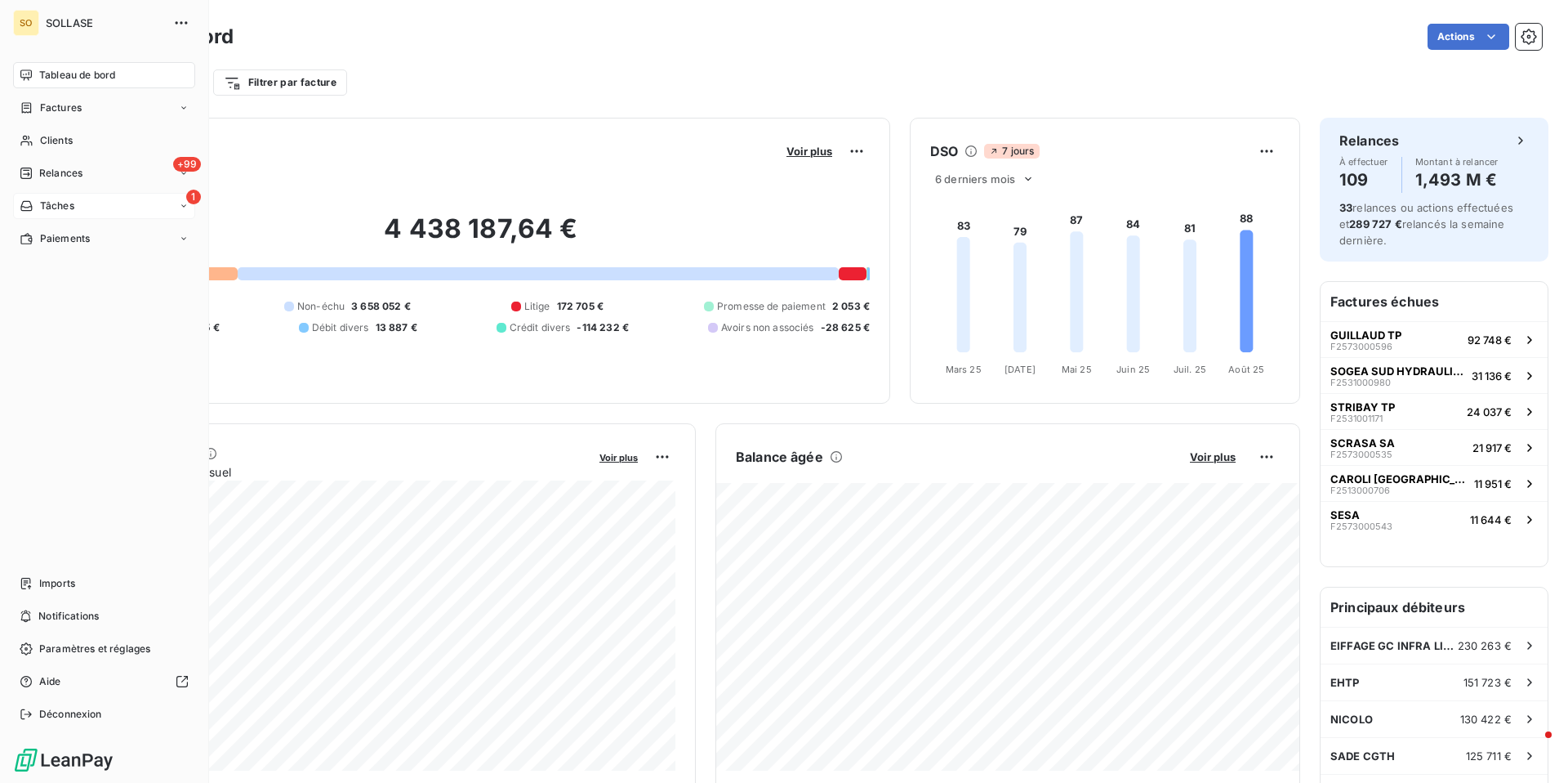
click at [109, 210] on div "1 Tâches" at bounding box center [104, 206] width 182 height 26
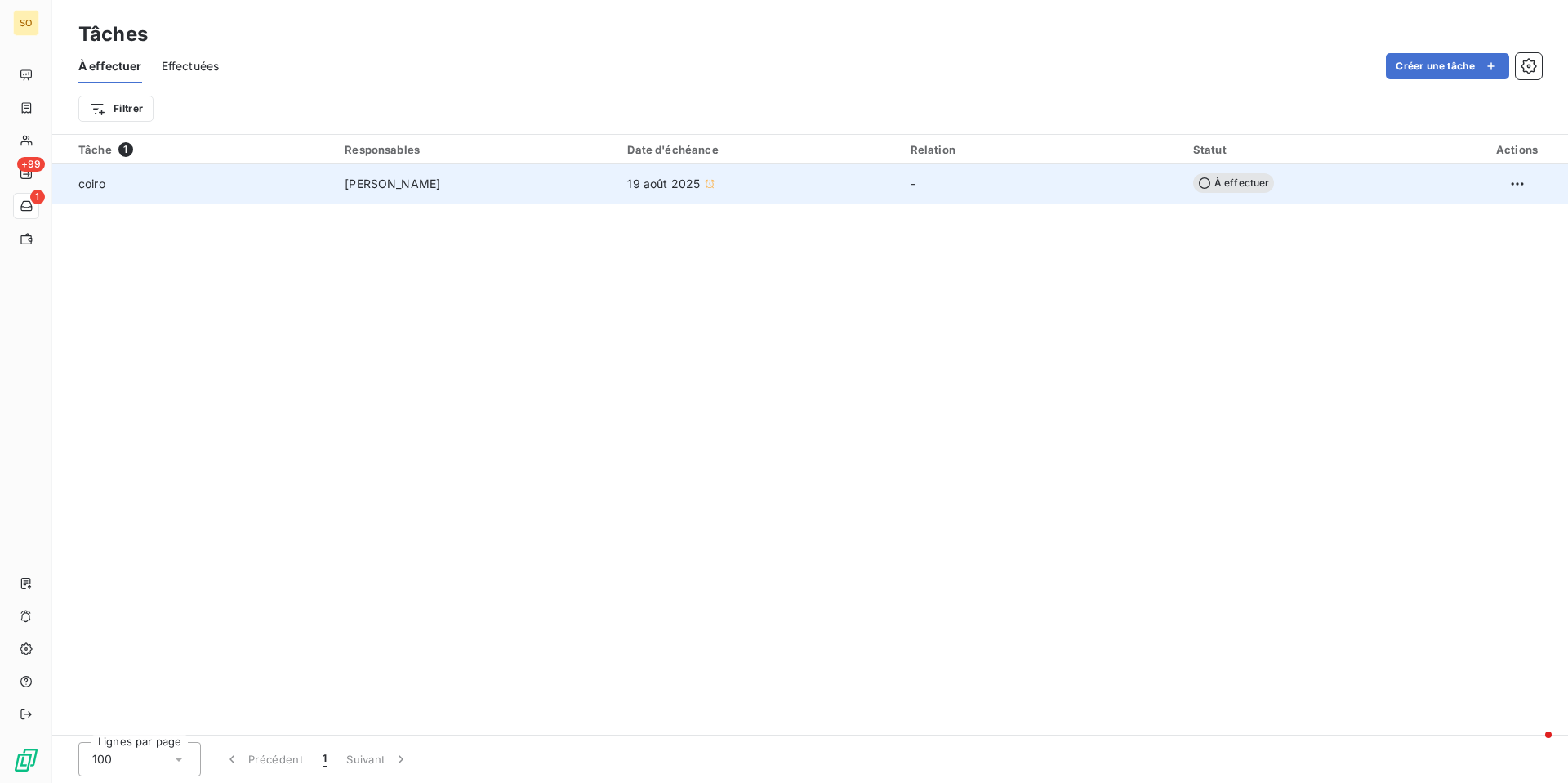
click at [434, 184] on span "[PERSON_NAME]" at bounding box center [392, 183] width 96 height 17
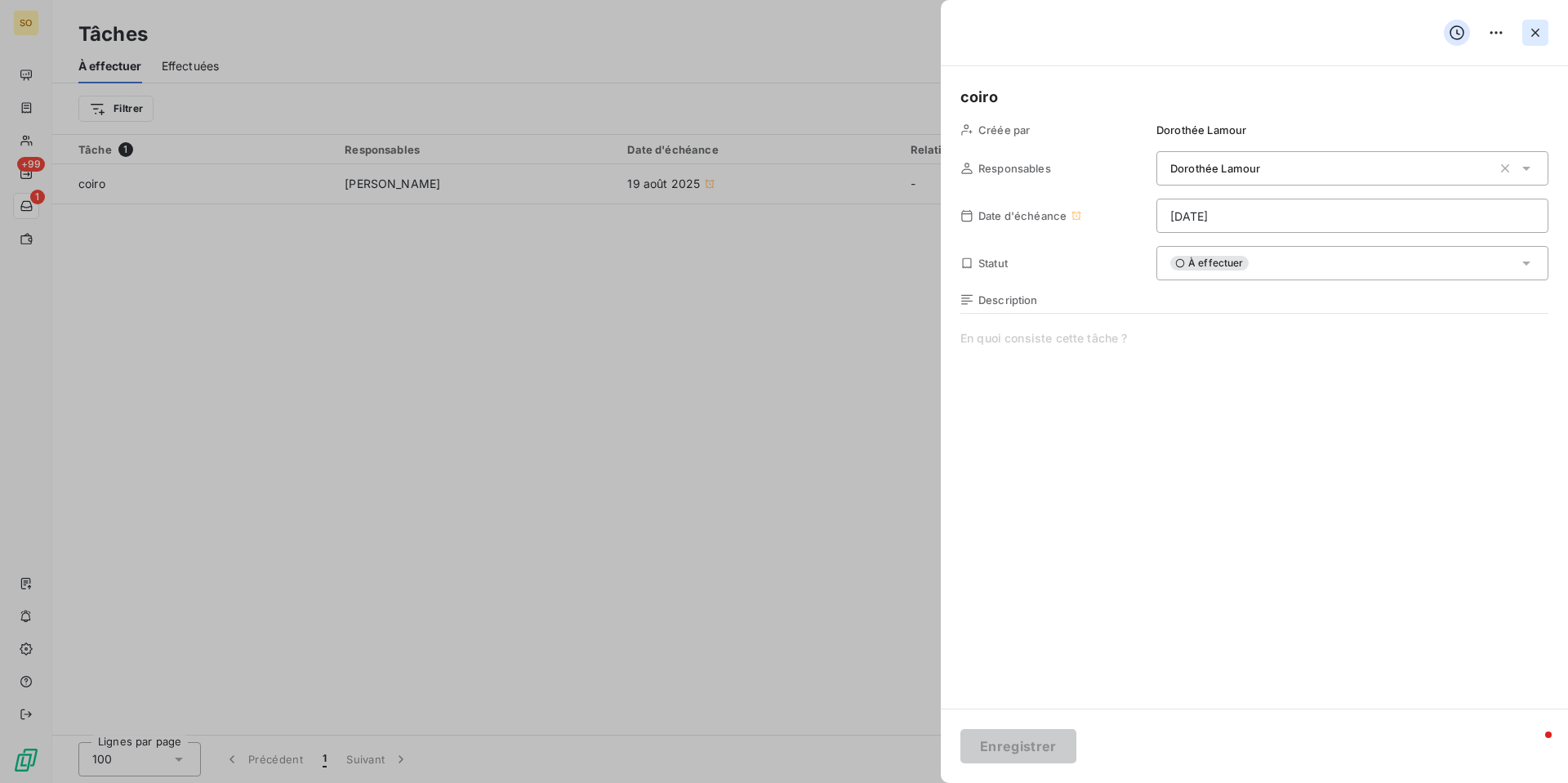
click at [1537, 33] on icon "button" at bounding box center [1535, 33] width 17 height 17
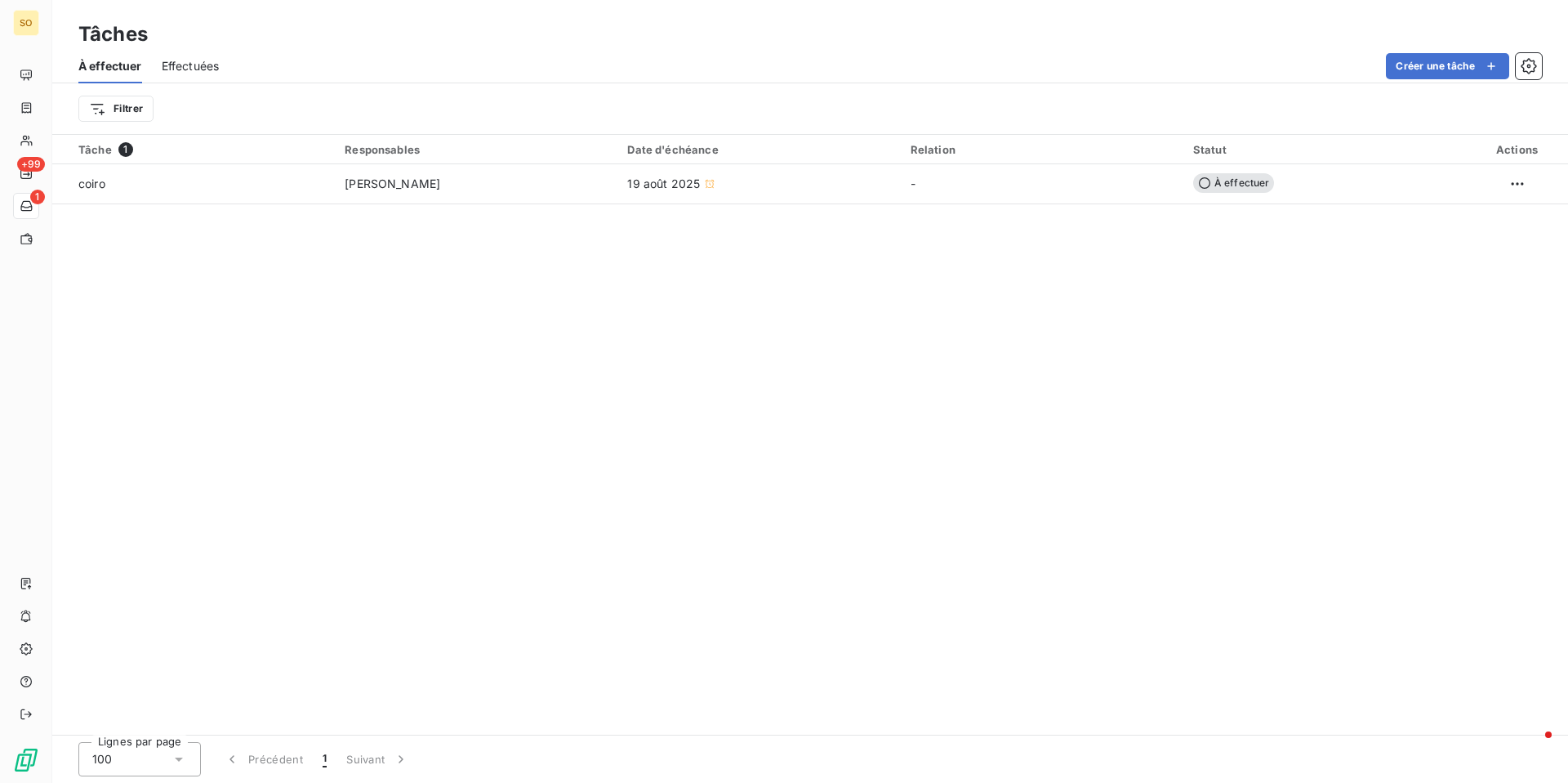
click at [189, 59] on span "Effectuées" at bounding box center [190, 66] width 58 height 17
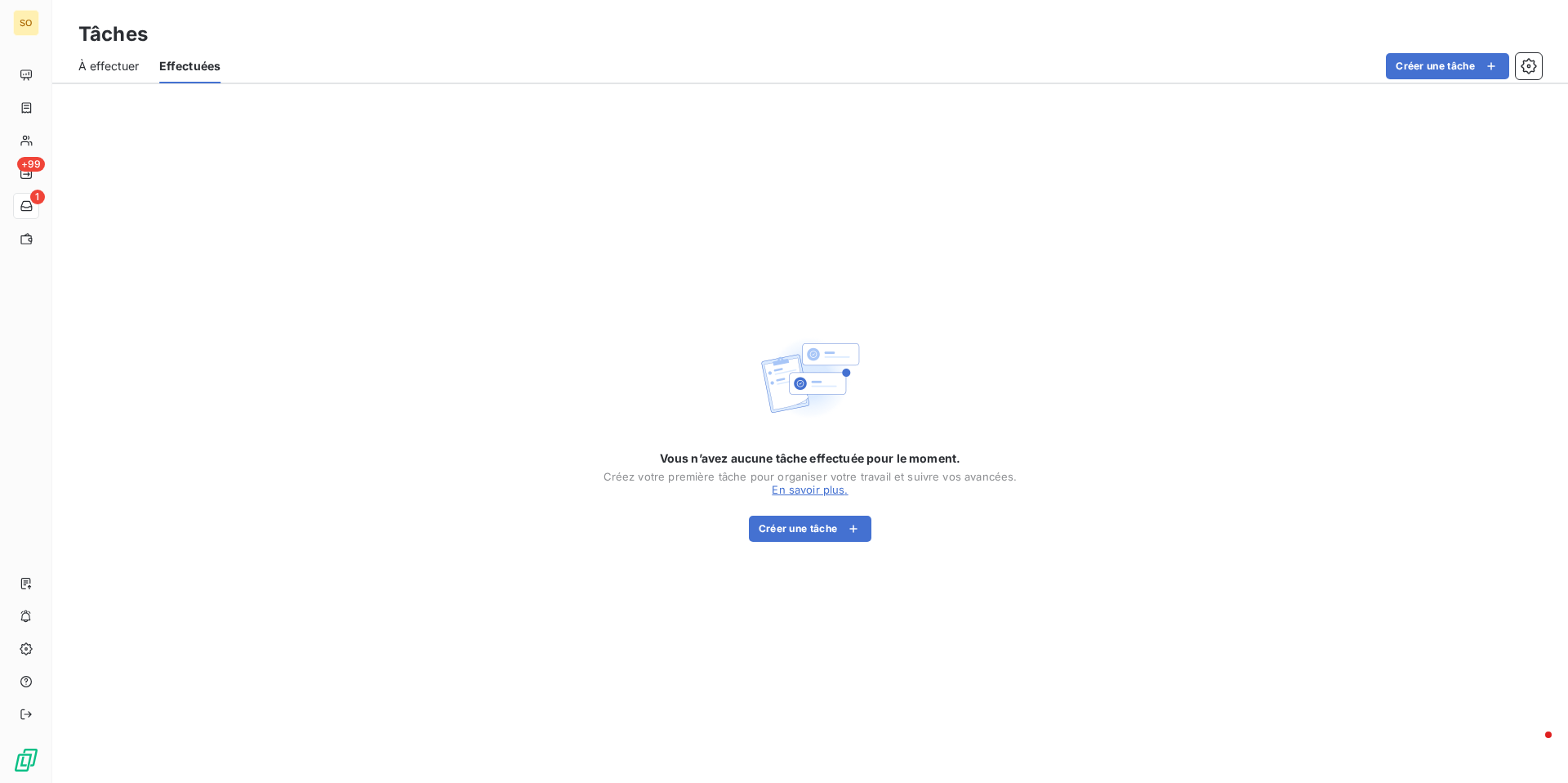
click at [113, 68] on span "À effectuer" at bounding box center [109, 66] width 61 height 17
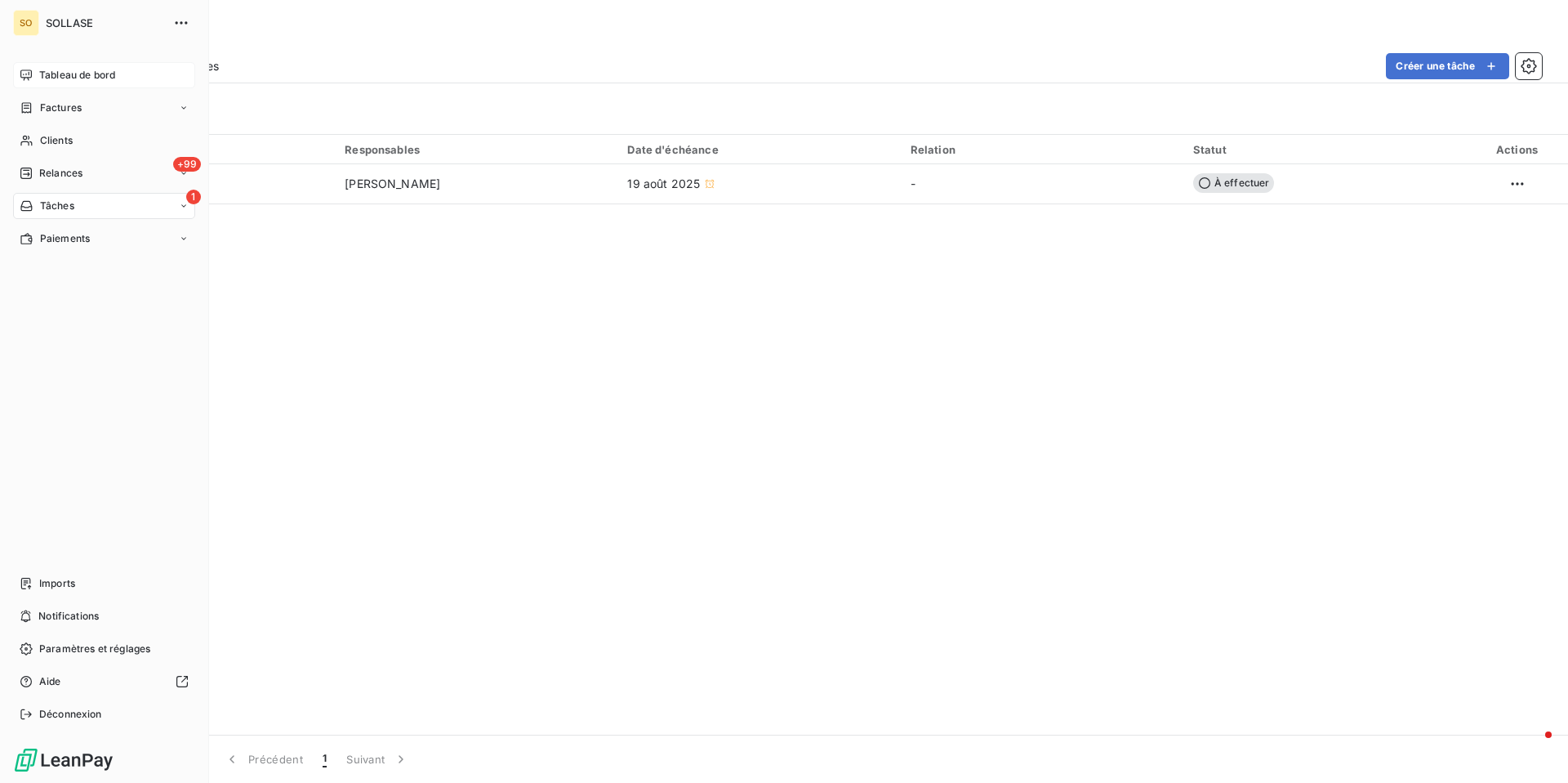
click at [31, 81] on icon at bounding box center [26, 74] width 13 height 13
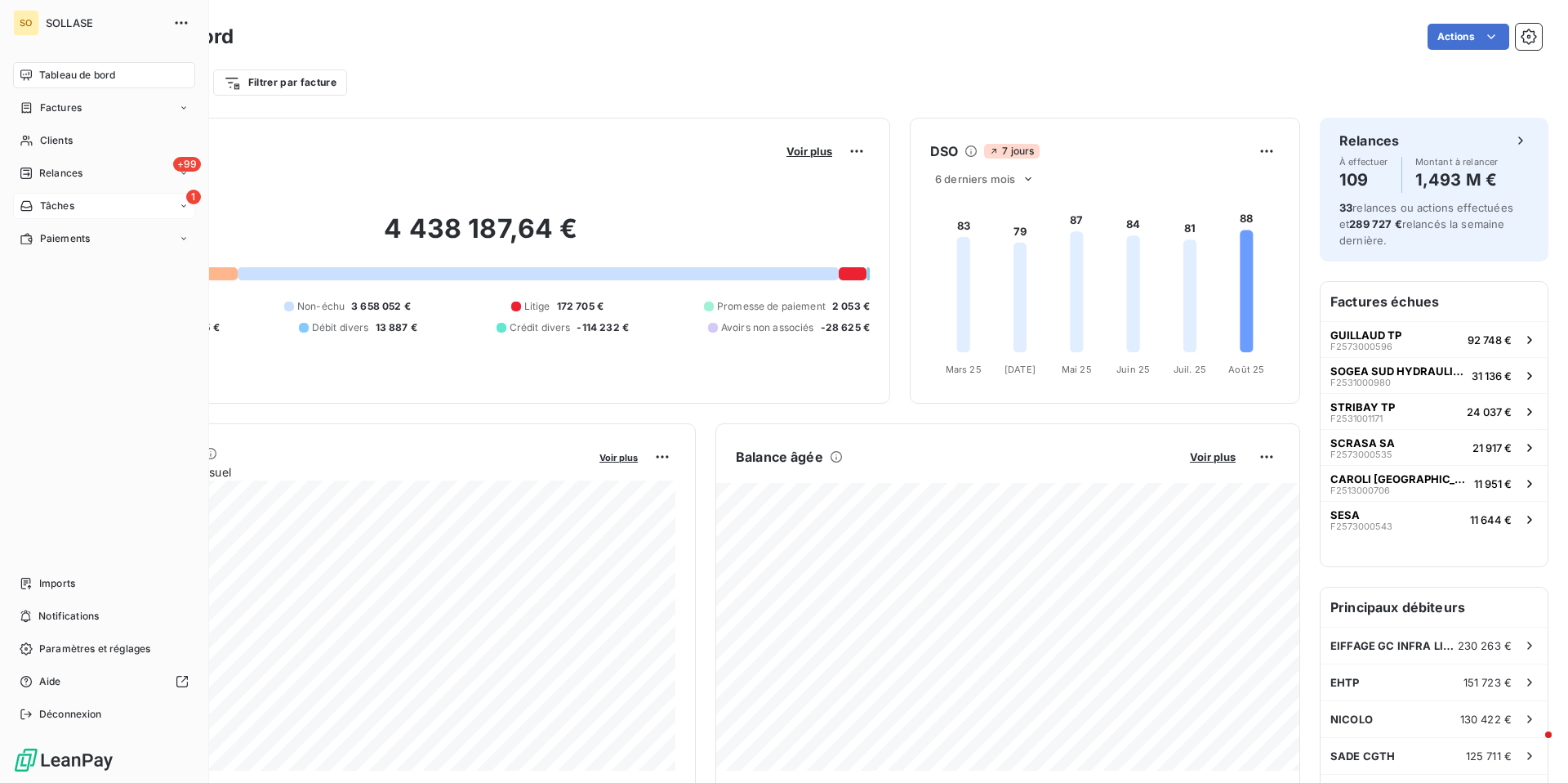
click at [30, 206] on icon at bounding box center [27, 205] width 14 height 13
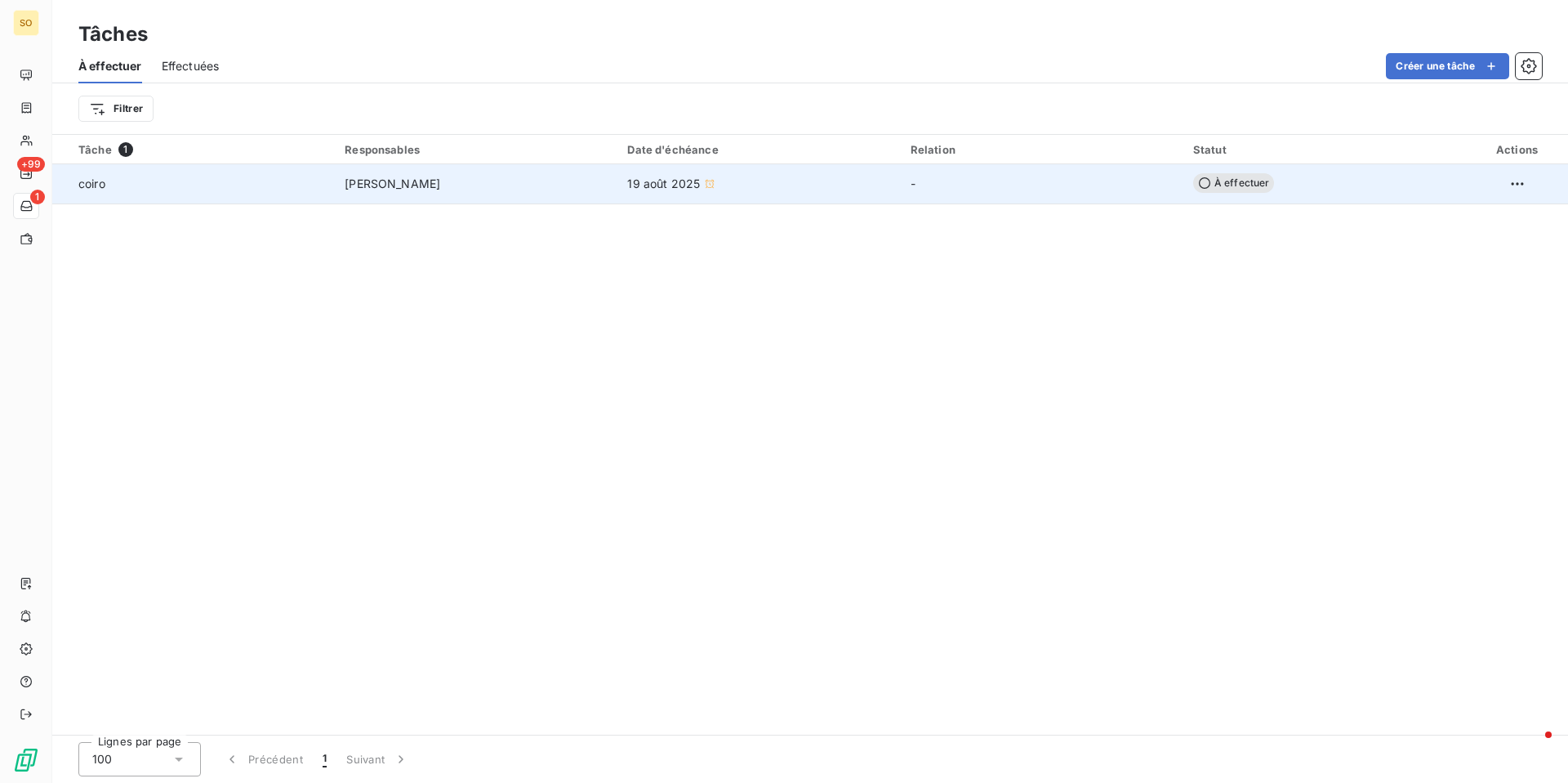
click at [1111, 178] on td "-" at bounding box center [1043, 184] width 283 height 40
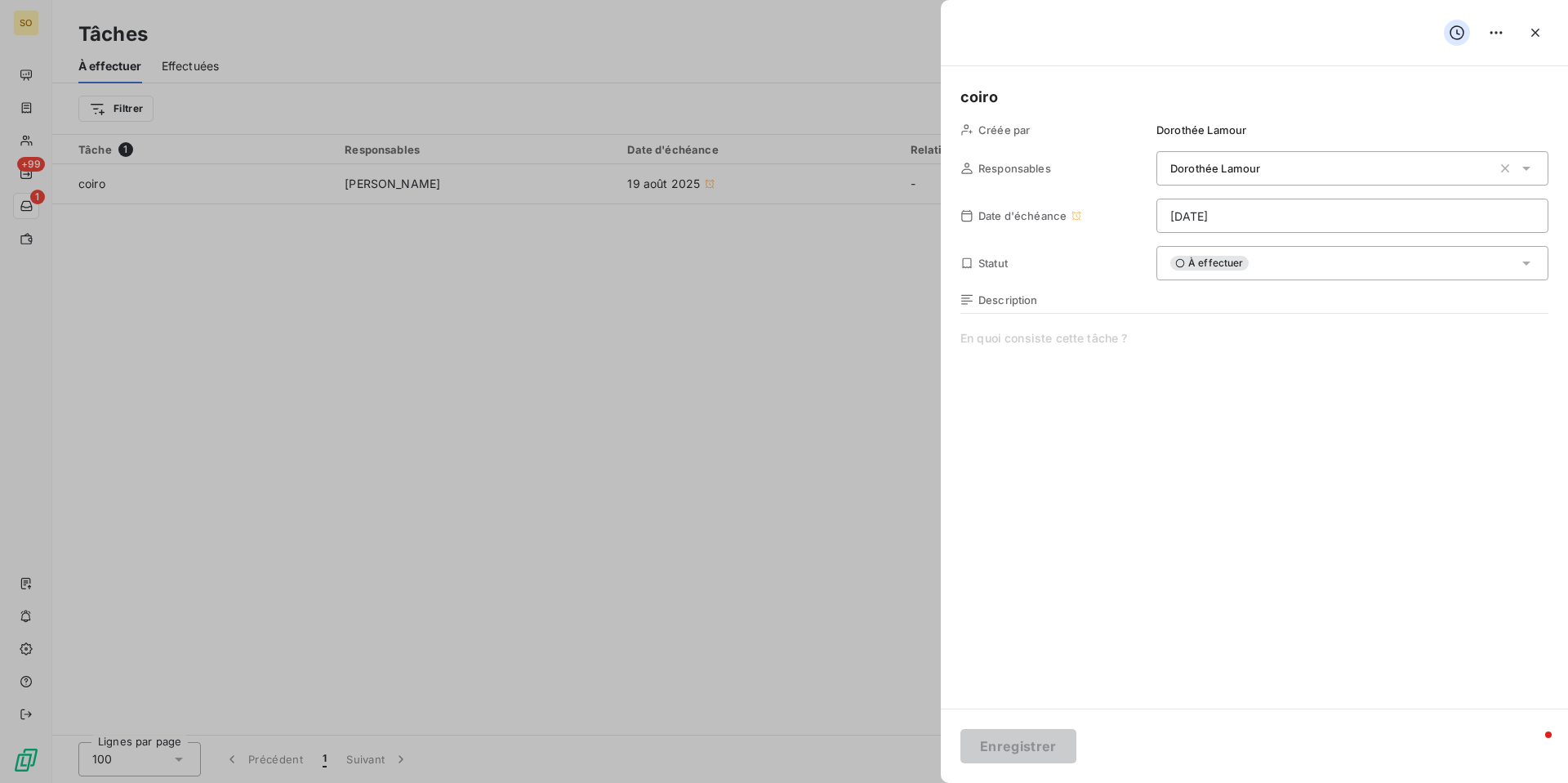
click at [1272, 260] on div "À effectuer" at bounding box center [1352, 262] width 392 height 35
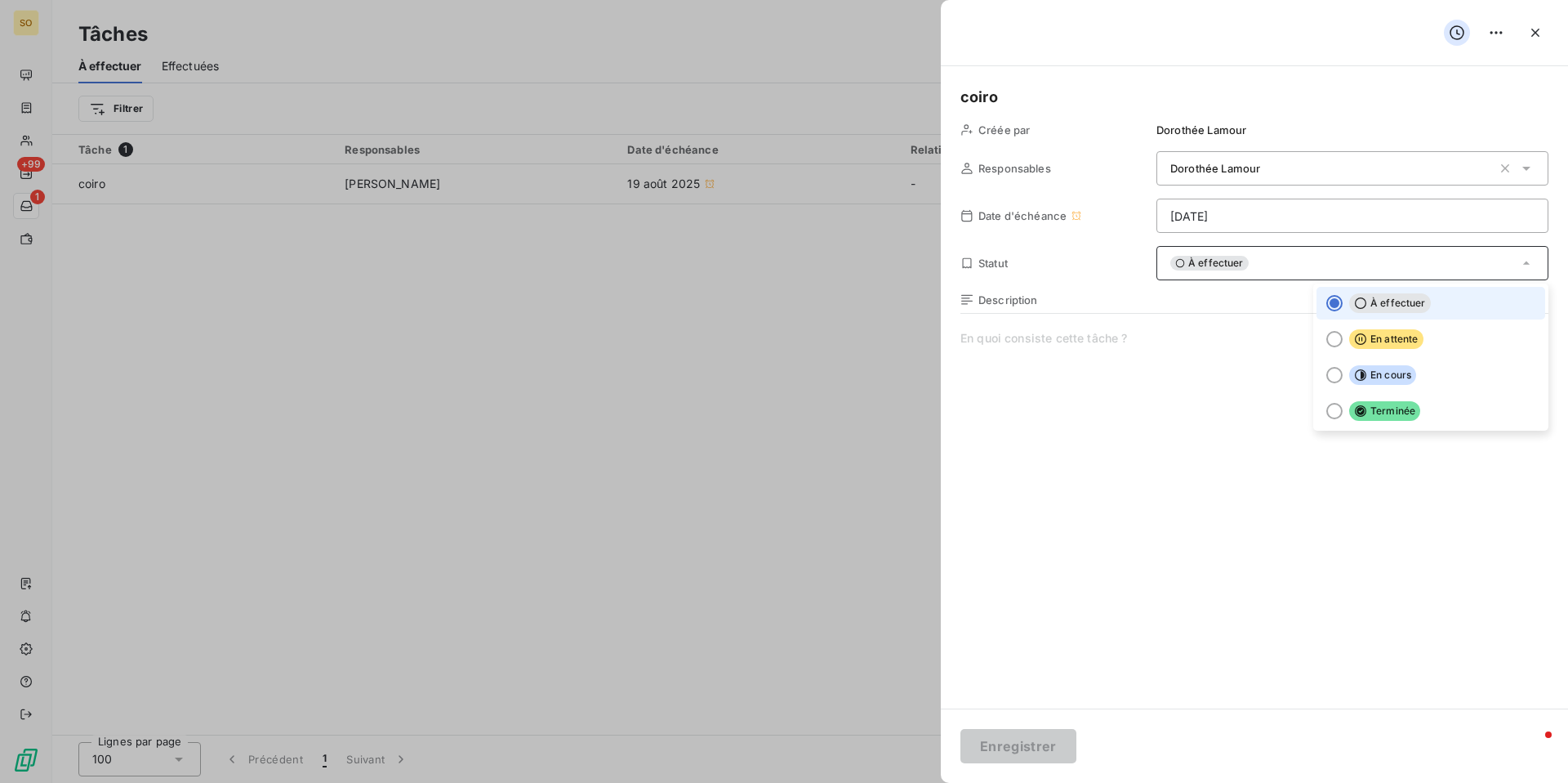
click at [1069, 456] on span at bounding box center [1254, 487] width 588 height 314
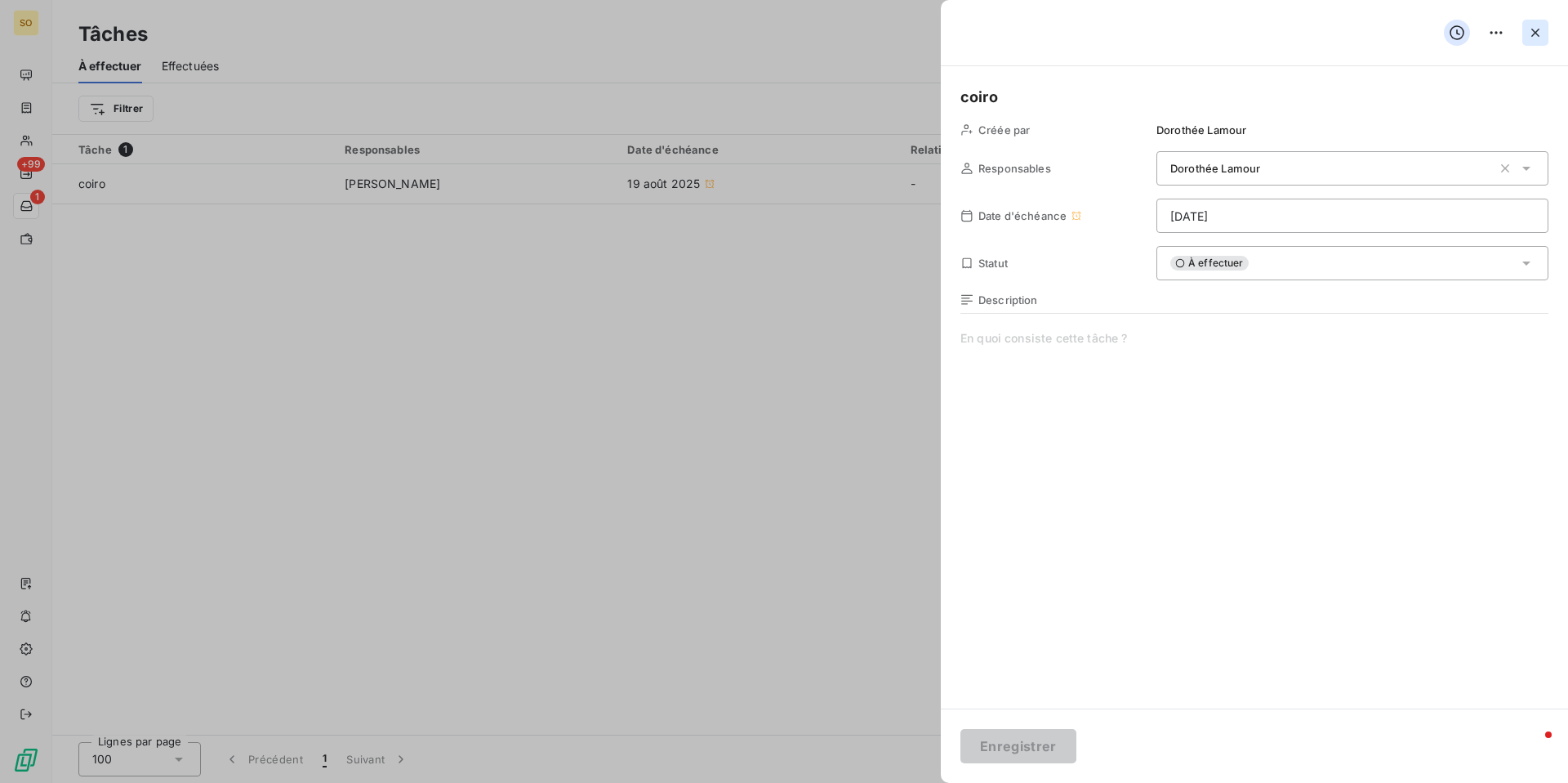
click at [1539, 33] on icon "button" at bounding box center [1535, 33] width 17 height 17
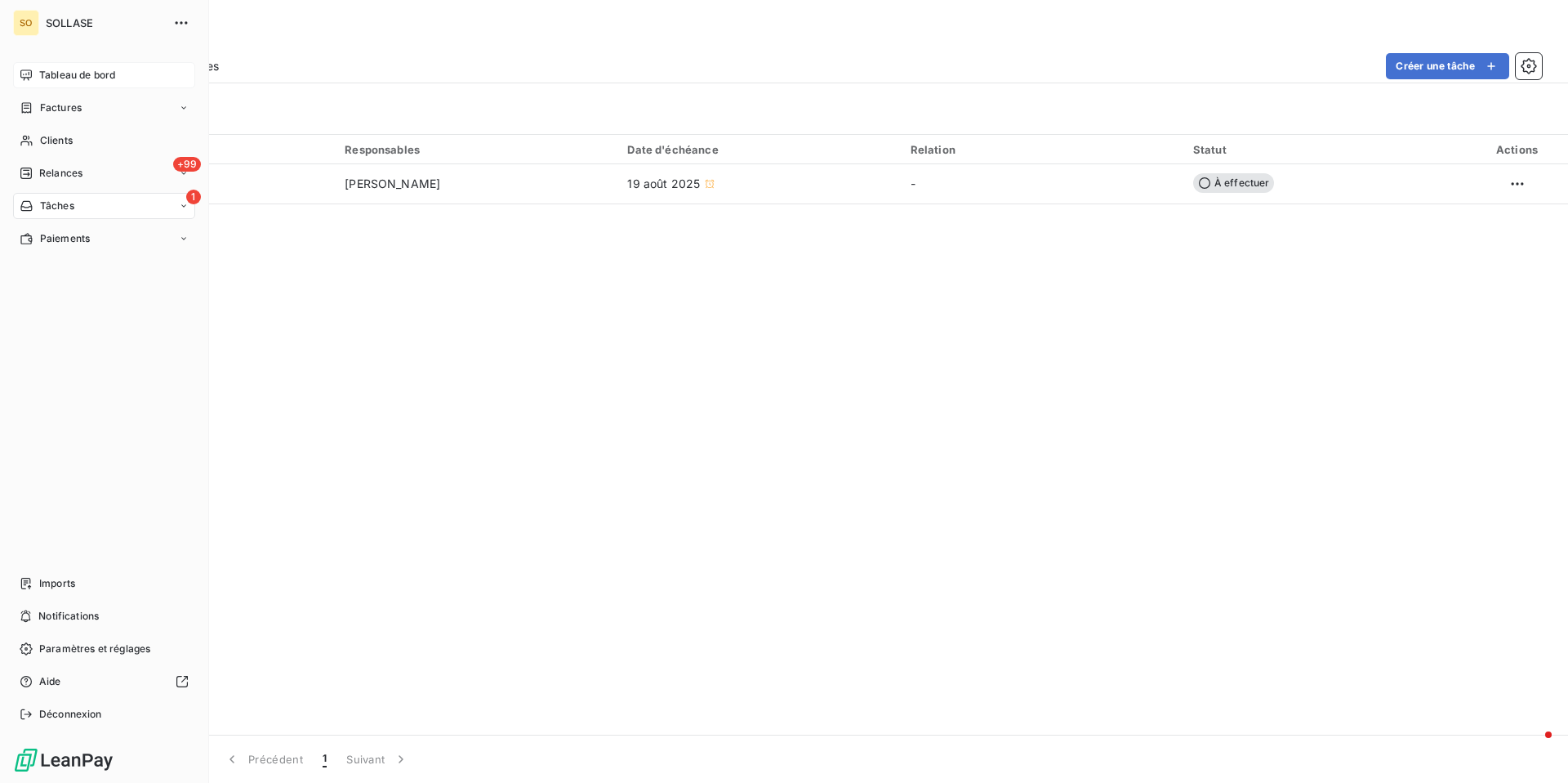
click at [72, 76] on span "Tableau de bord" at bounding box center [77, 75] width 76 height 15
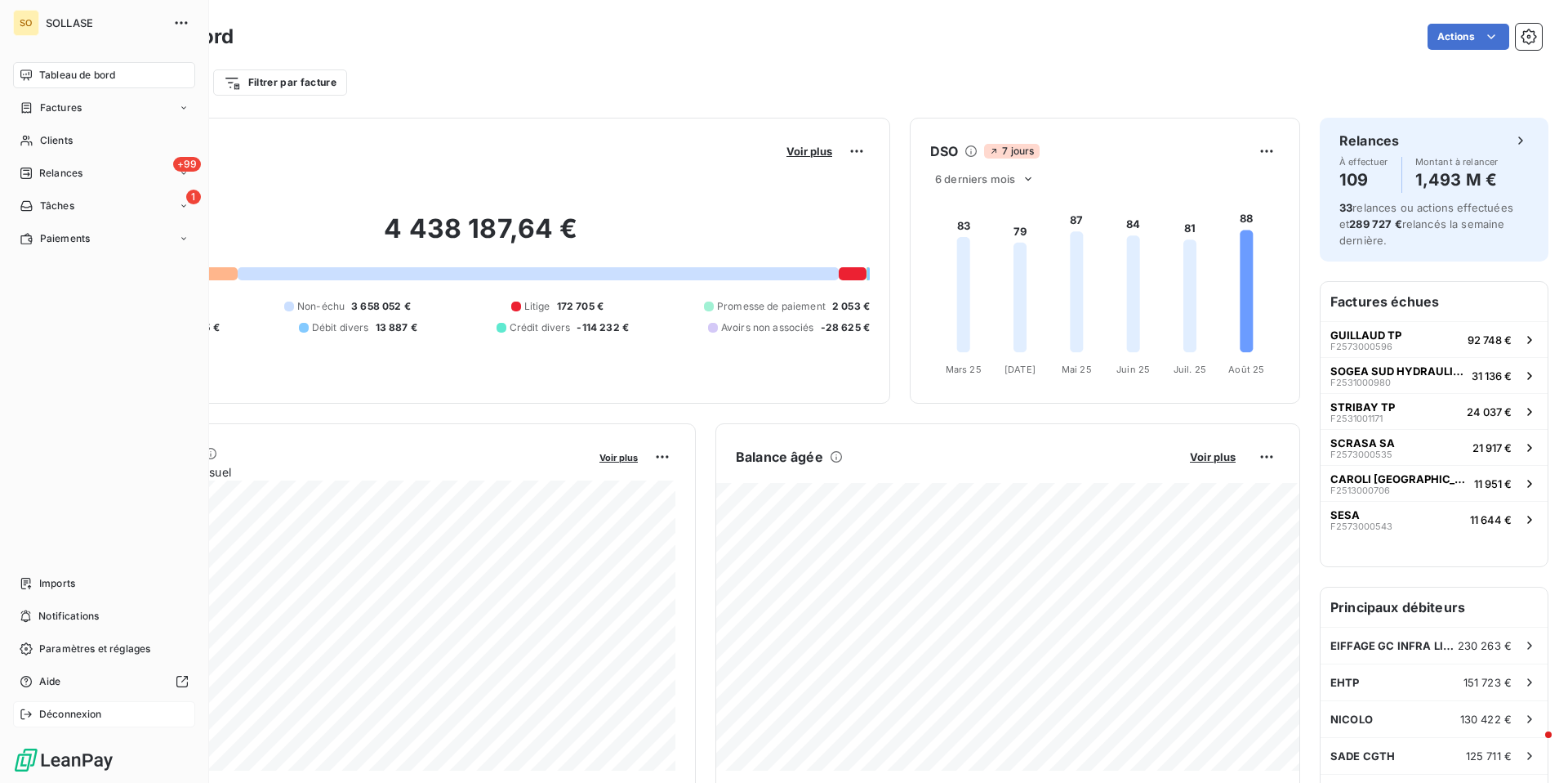
click at [46, 714] on span "Déconnexion" at bounding box center [71, 714] width 63 height 15
